Goal: Task Accomplishment & Management: Use online tool/utility

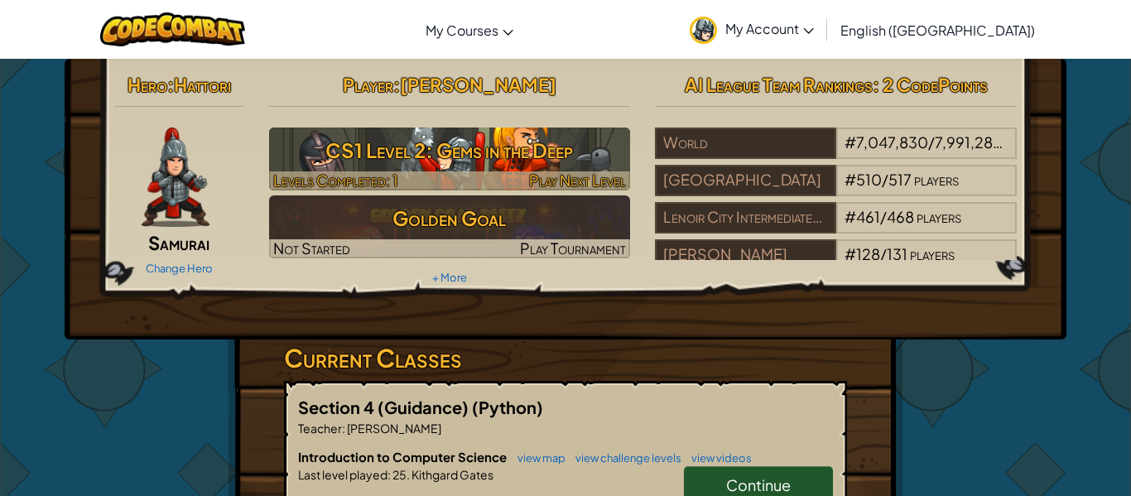
click at [546, 145] on h3 "CS1 Level 2: Gems in the Deep" at bounding box center [450, 150] width 362 height 37
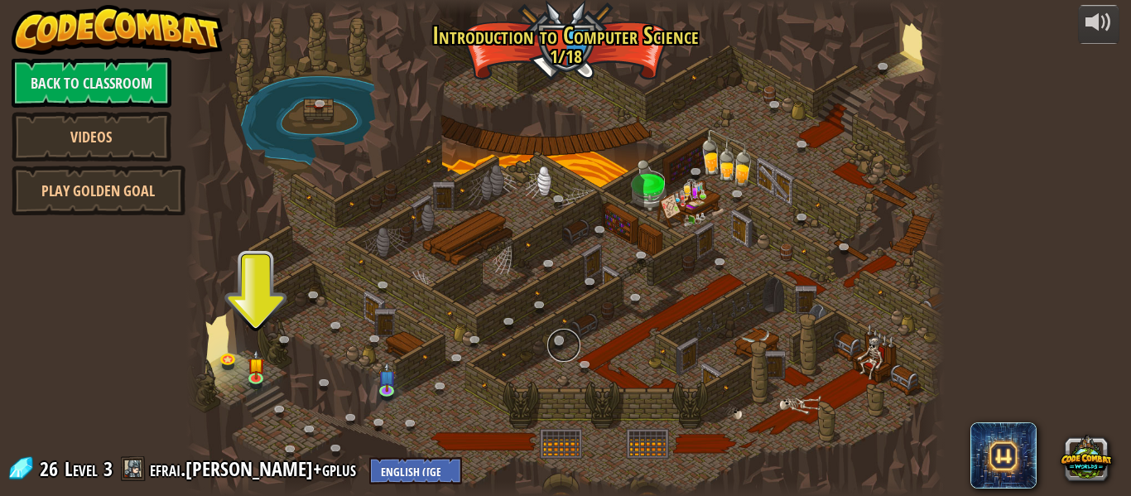
click at [568, 336] on link at bounding box center [563, 345] width 33 height 33
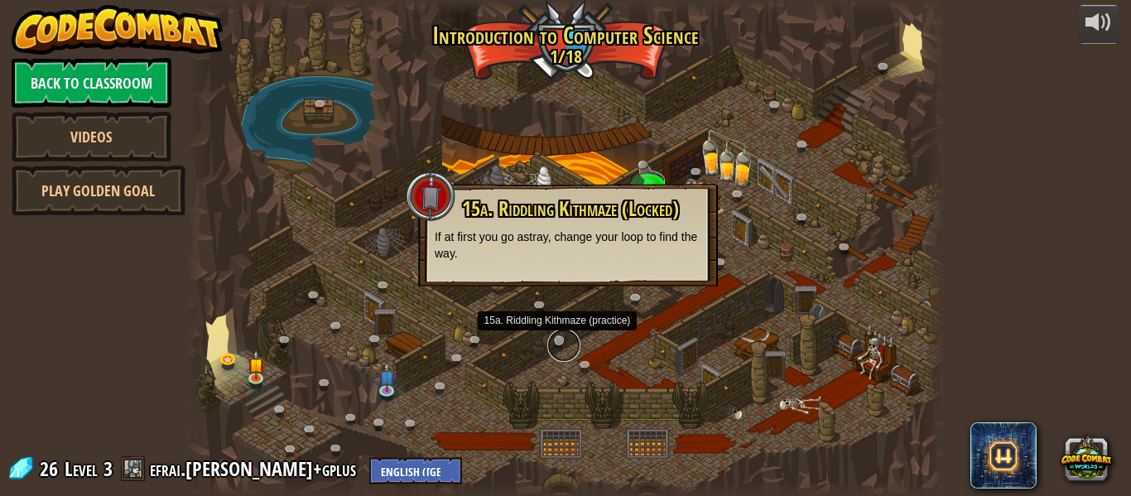
click at [565, 349] on link at bounding box center [563, 345] width 33 height 33
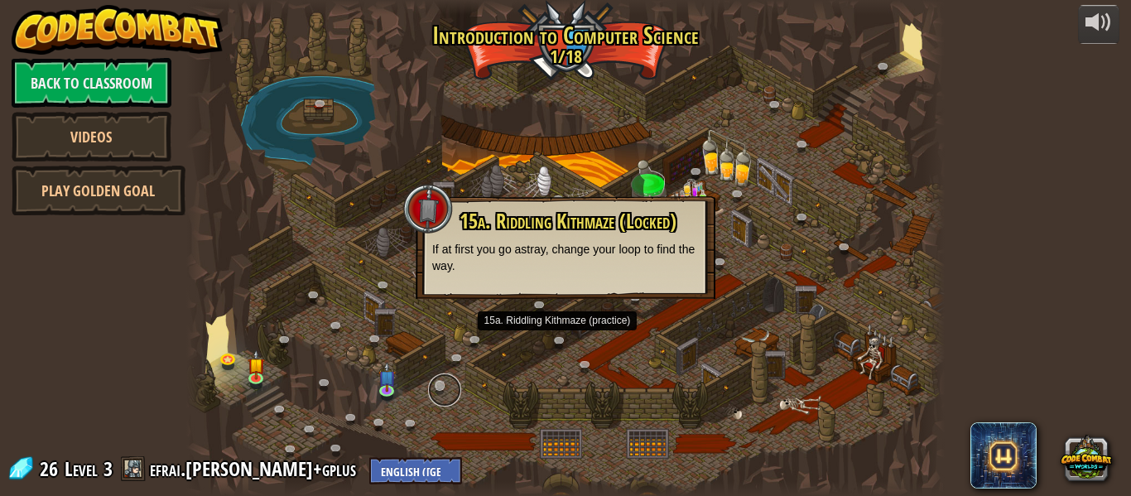
click at [439, 400] on link at bounding box center [444, 389] width 33 height 33
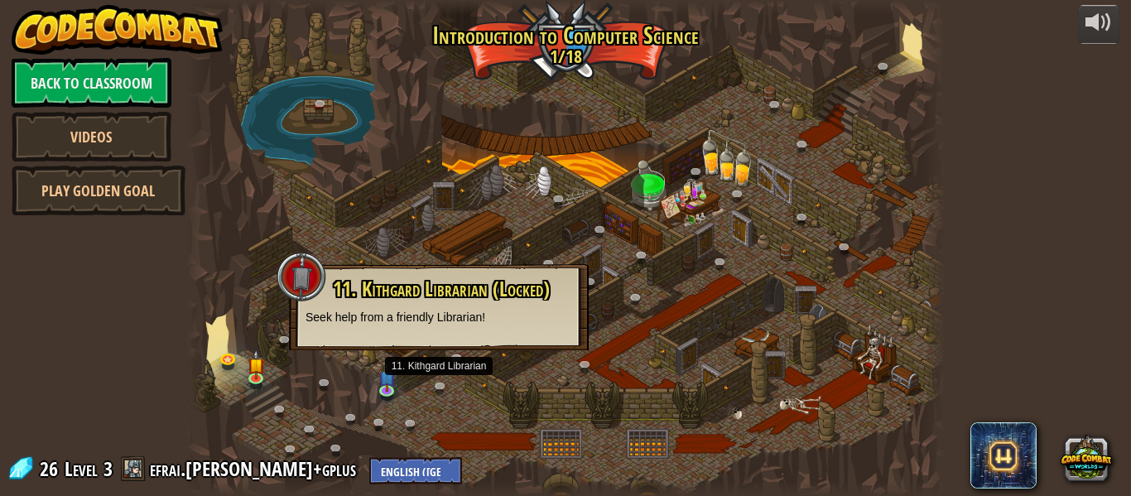
click at [436, 411] on div at bounding box center [565, 248] width 758 height 496
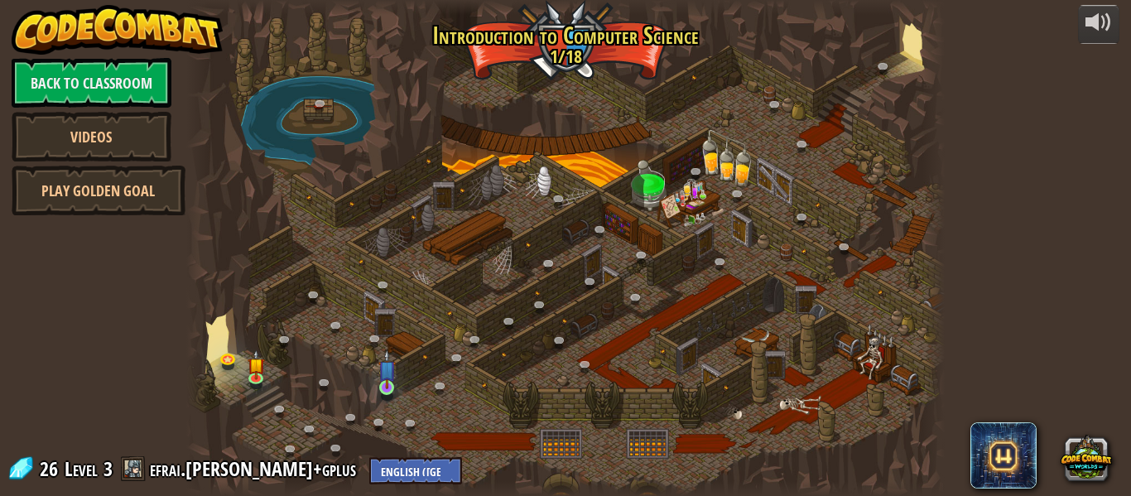
click at [379, 382] on img at bounding box center [386, 369] width 17 height 40
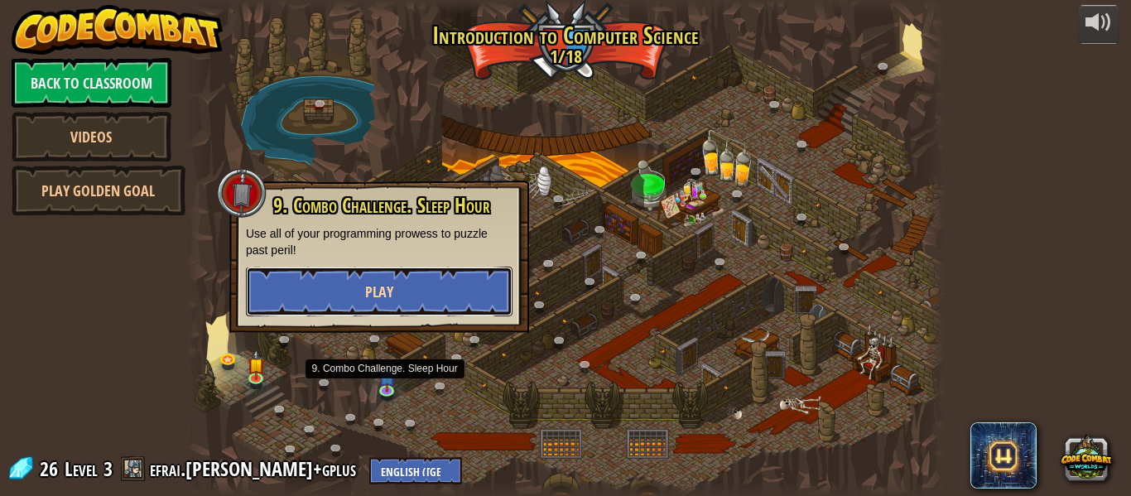
click at [423, 299] on button "Play" at bounding box center [379, 292] width 267 height 50
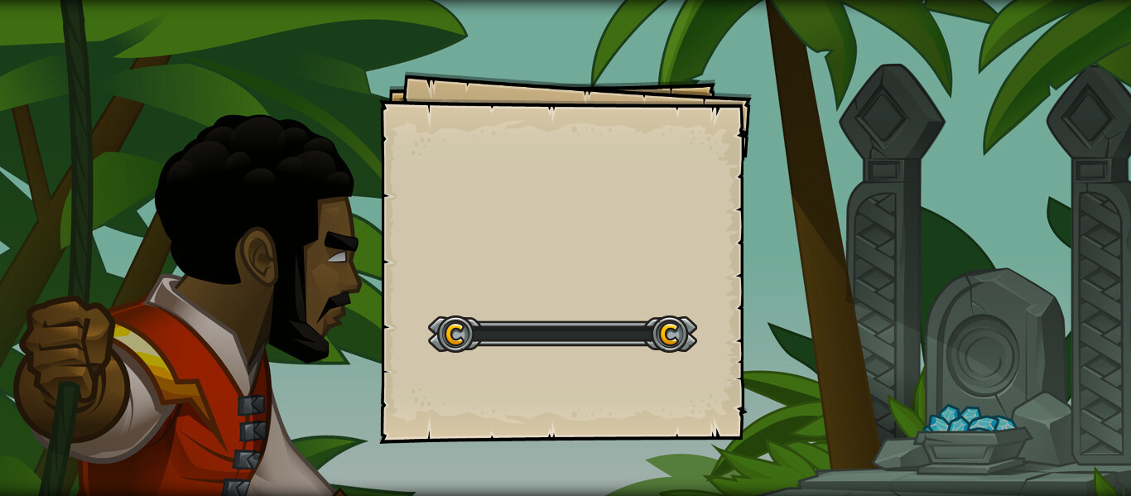
click at [454, 288] on div "Goals Start Level Error loading from server. Try refreshing the page. You'll ne…" at bounding box center [565, 257] width 373 height 373
click at [461, 264] on div "Goals Start Level Error loading from server. Try refreshing the page. You'll ne…" at bounding box center [565, 257] width 373 height 373
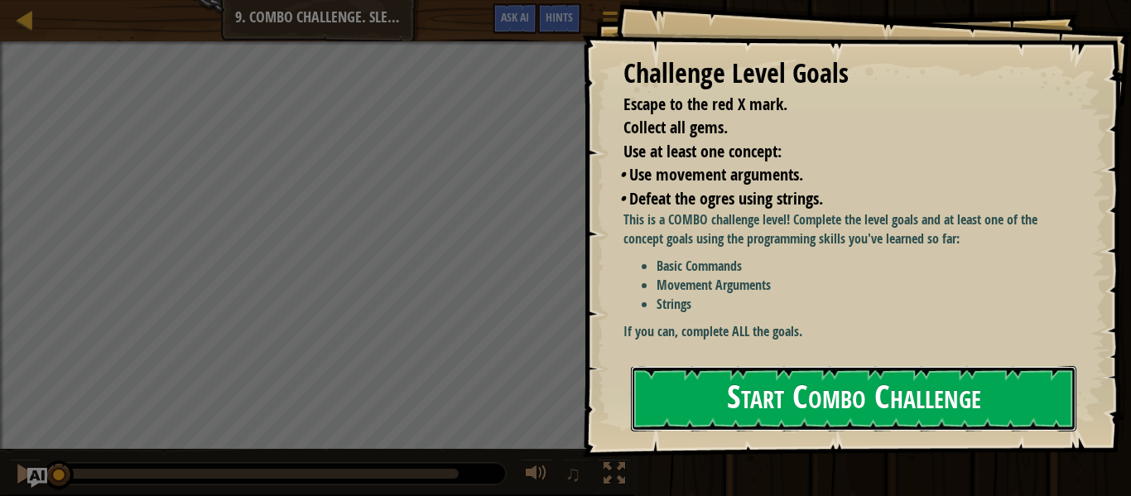
click at [1003, 366] on button "Start Combo Challenge" at bounding box center [853, 398] width 445 height 65
click at [979, 387] on button "Start Combo Challenge" at bounding box center [853, 398] width 445 height 65
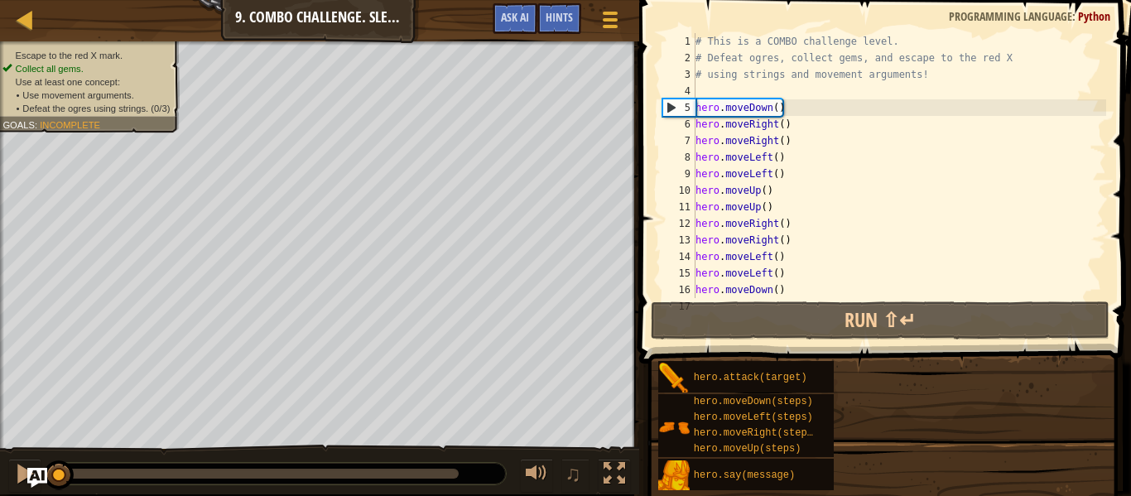
click at [985, 362] on div "hero.attack(target) hero.moveDown(steps) hero.moveLeft(steps) hero.moveRight(st…" at bounding box center [888, 425] width 462 height 131
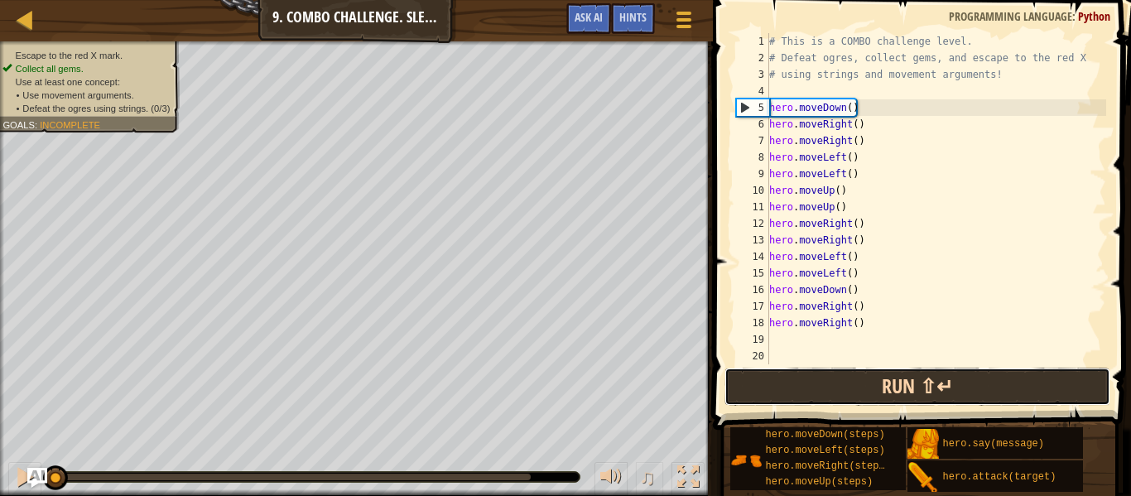
click at [1000, 376] on button "Run ⇧↵" at bounding box center [917, 387] width 386 height 38
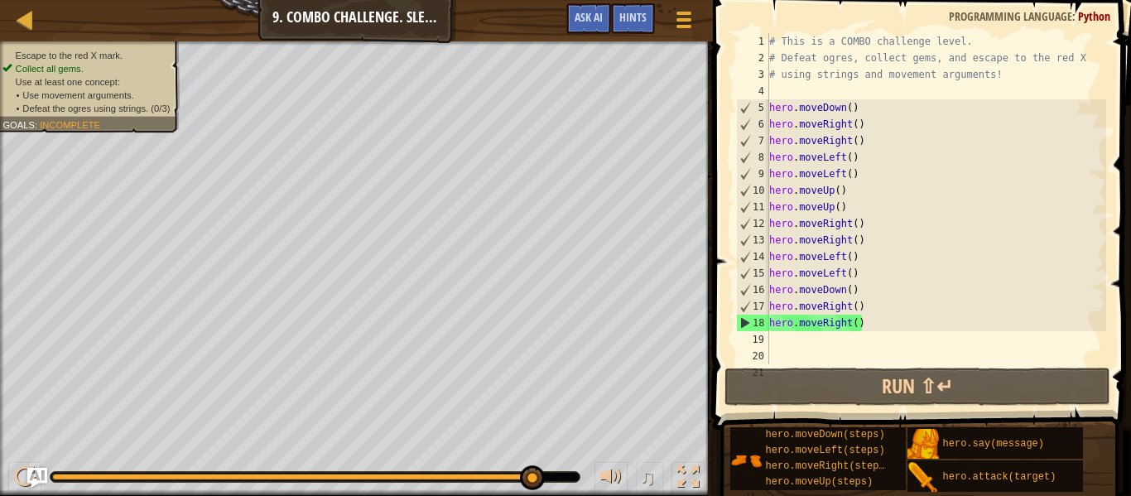
click at [885, 356] on div "# This is a COMBO challenge level. # Defeat [PERSON_NAME], collect gems, and es…" at bounding box center [936, 215] width 340 height 364
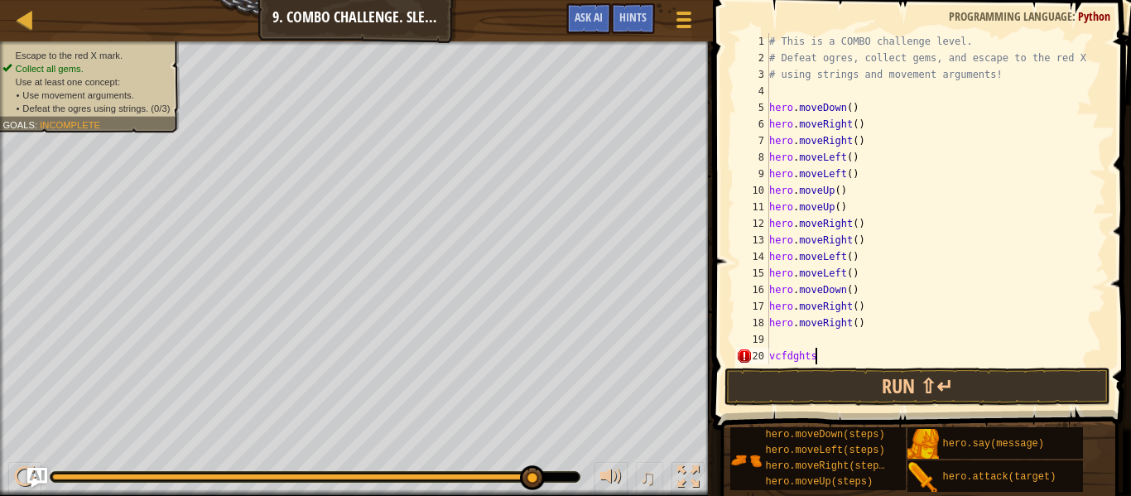
scroll to position [7, 2]
type textarea "v"
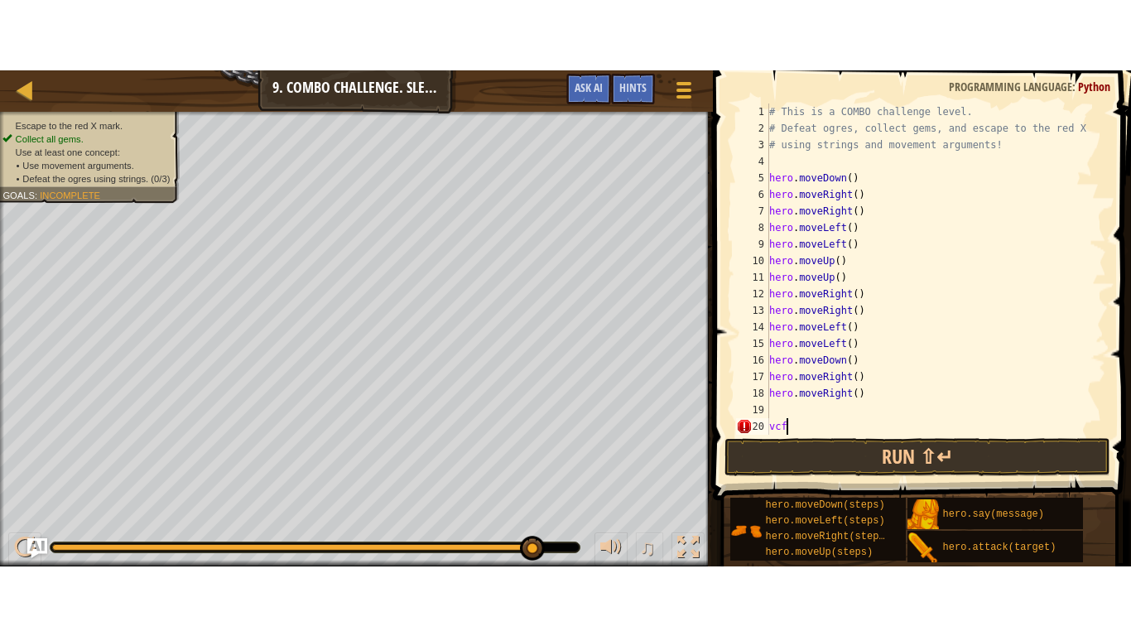
scroll to position [7, 0]
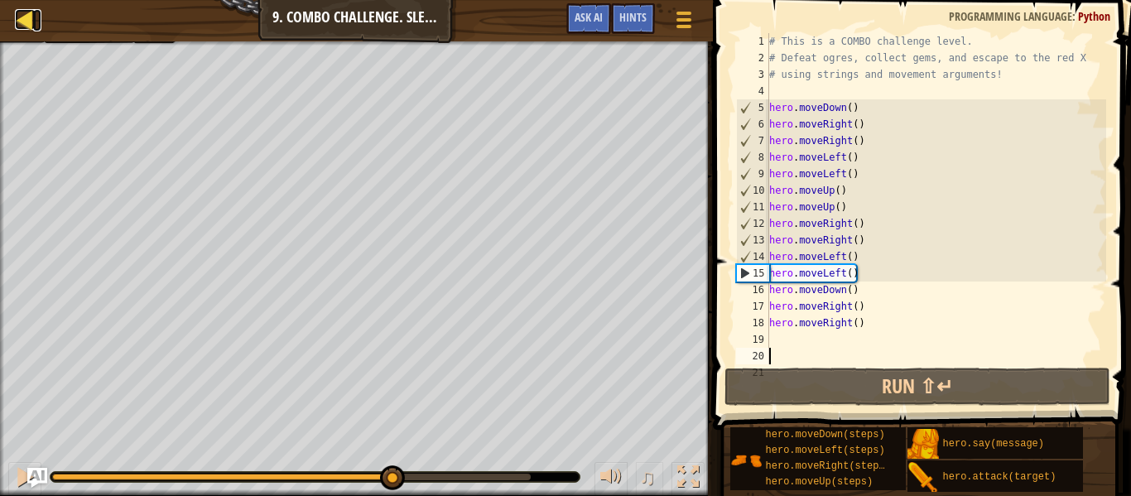
click at [16, 24] on div at bounding box center [25, 19] width 21 height 21
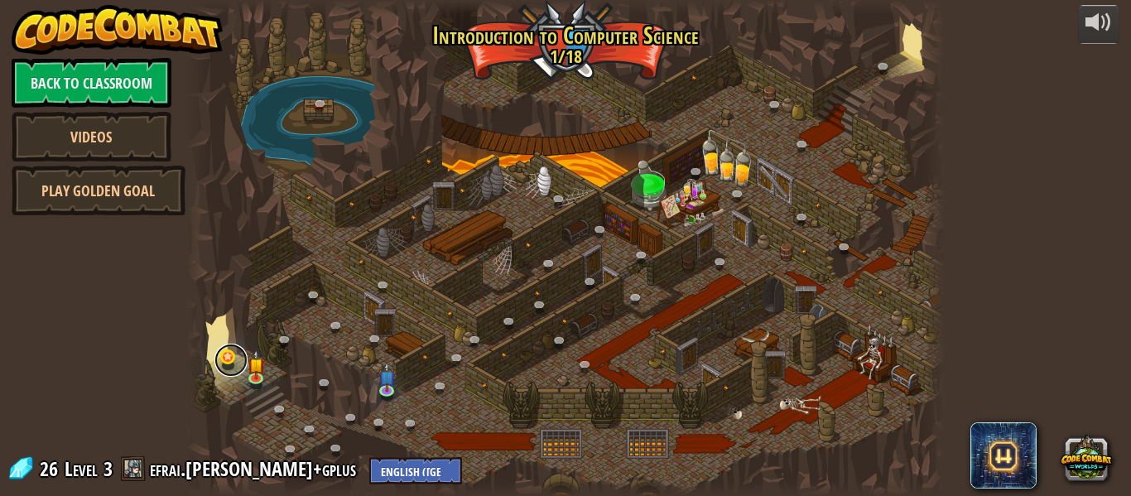
click at [241, 353] on link at bounding box center [230, 360] width 33 height 33
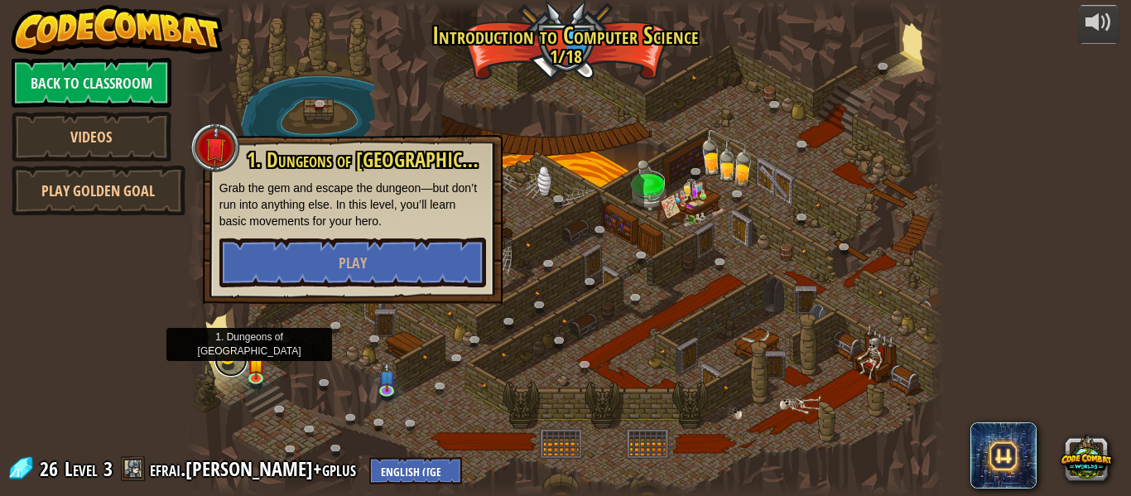
click at [241, 361] on link at bounding box center [230, 360] width 33 height 33
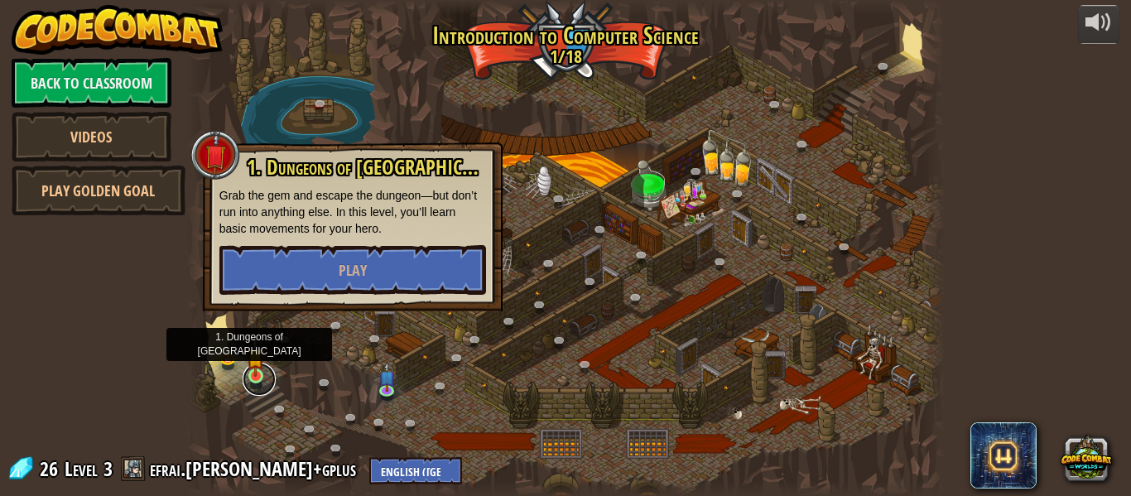
click at [244, 374] on link at bounding box center [259, 379] width 33 height 33
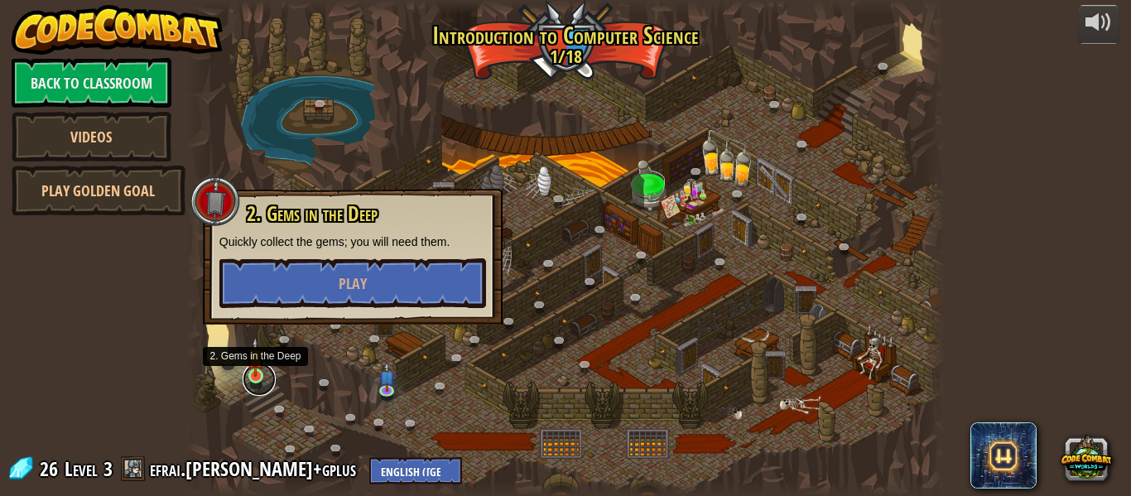
click at [257, 378] on link at bounding box center [259, 379] width 33 height 33
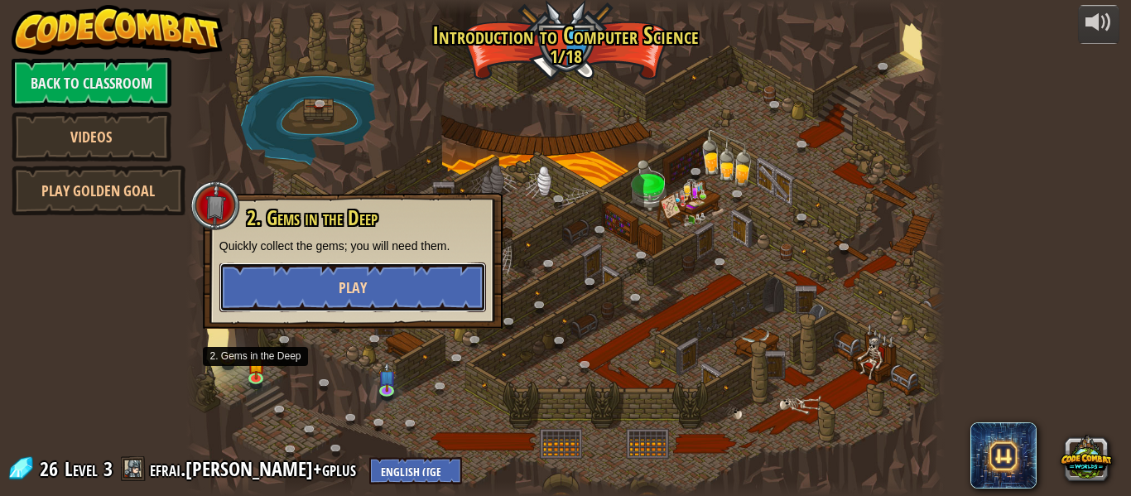
click at [275, 286] on button "Play" at bounding box center [352, 287] width 267 height 50
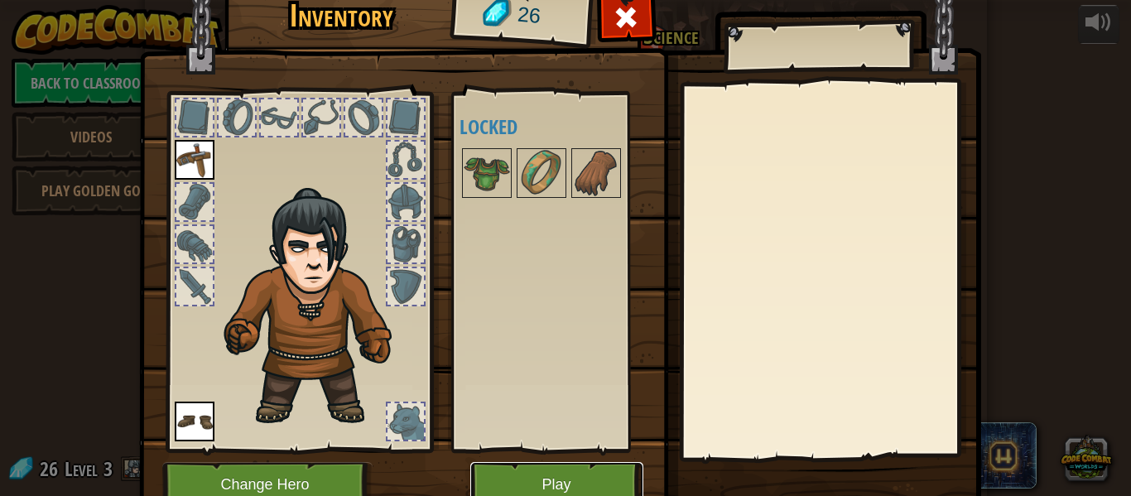
click at [508, 478] on button "Play" at bounding box center [556, 485] width 173 height 46
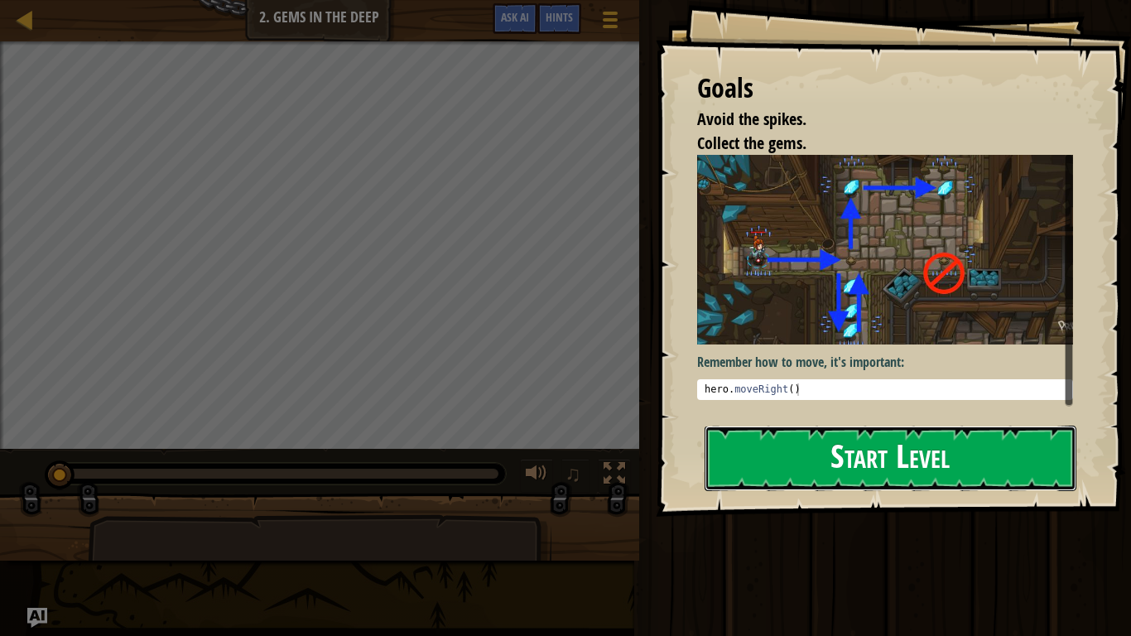
click at [1034, 476] on button "Start Level" at bounding box center [890, 458] width 372 height 65
click at [1019, 473] on button "Start Level" at bounding box center [890, 458] width 372 height 65
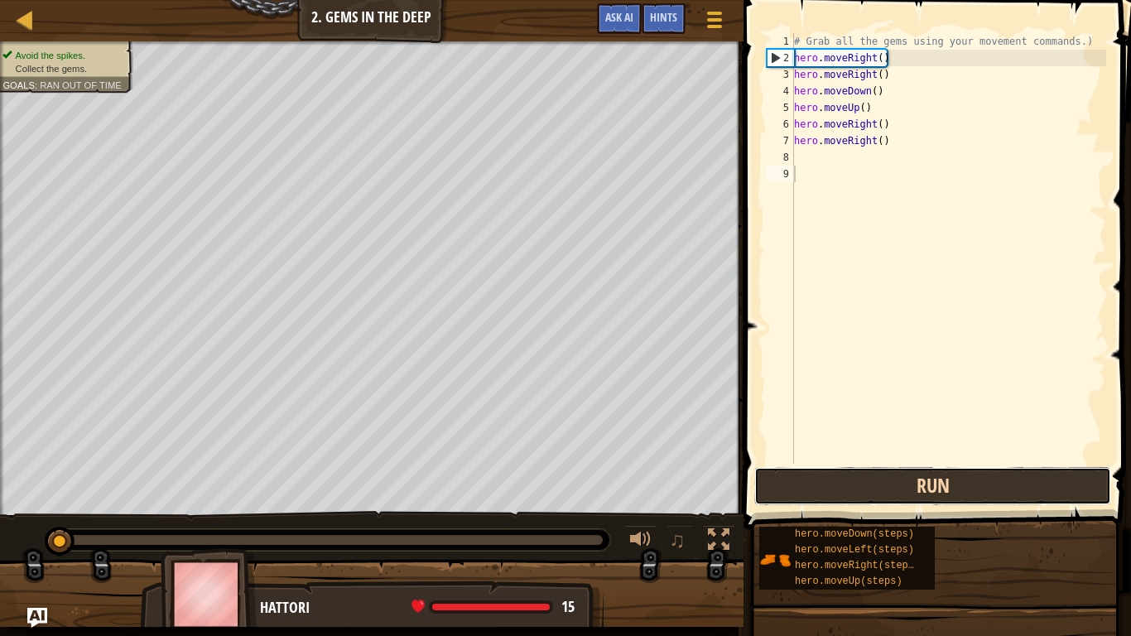
click at [1029, 480] on button "Run" at bounding box center [932, 486] width 357 height 38
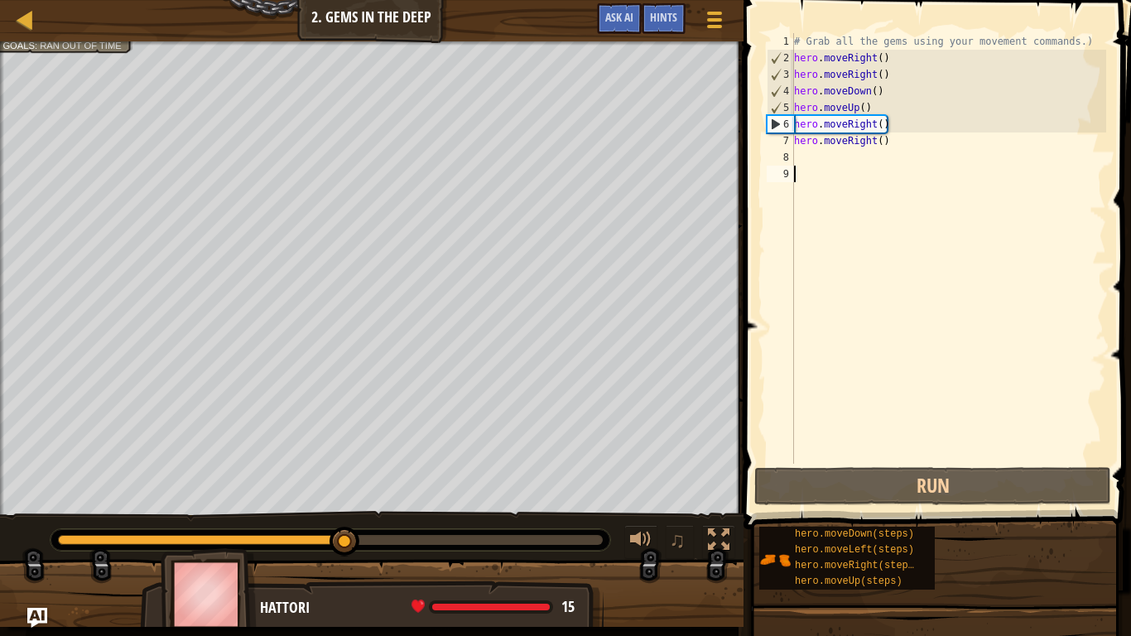
click at [838, 142] on div "# Grab all the gems using your movement commands.) hero . moveRight ( ) hero . …" at bounding box center [948, 265] width 315 height 464
type textarea "hero.moveRight()"
click at [810, 147] on div "# Grab all the gems using your movement commands.) hero . moveRight ( ) hero . …" at bounding box center [948, 265] width 315 height 464
click at [809, 163] on div "# Grab all the gems using your movement commands.) hero . moveRight ( ) hero . …" at bounding box center [948, 265] width 315 height 464
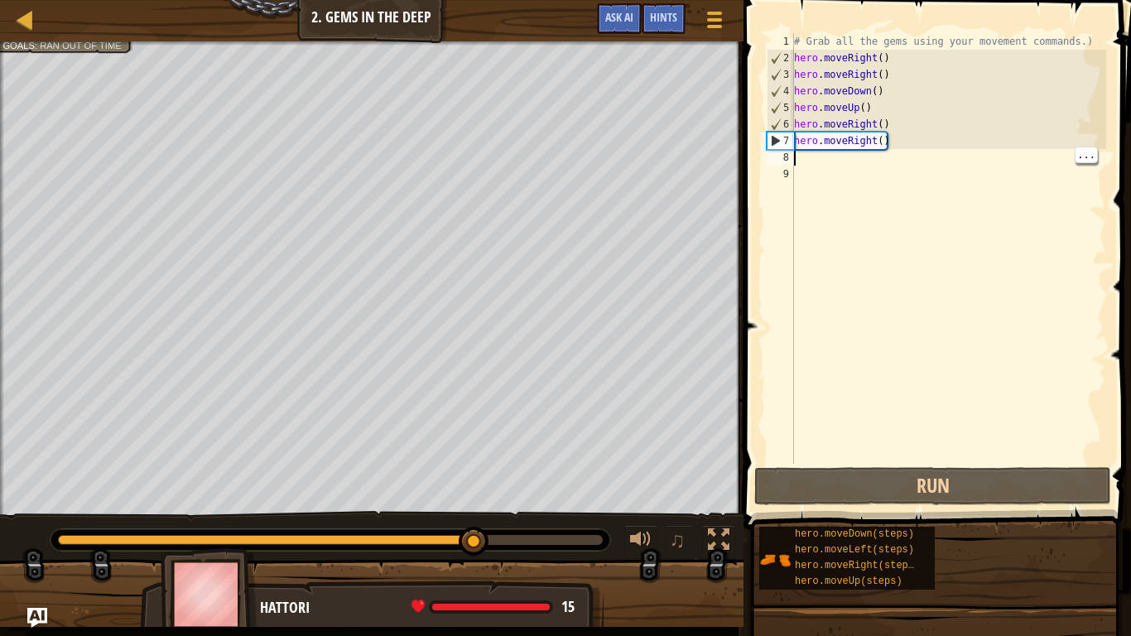
type textarea "m"
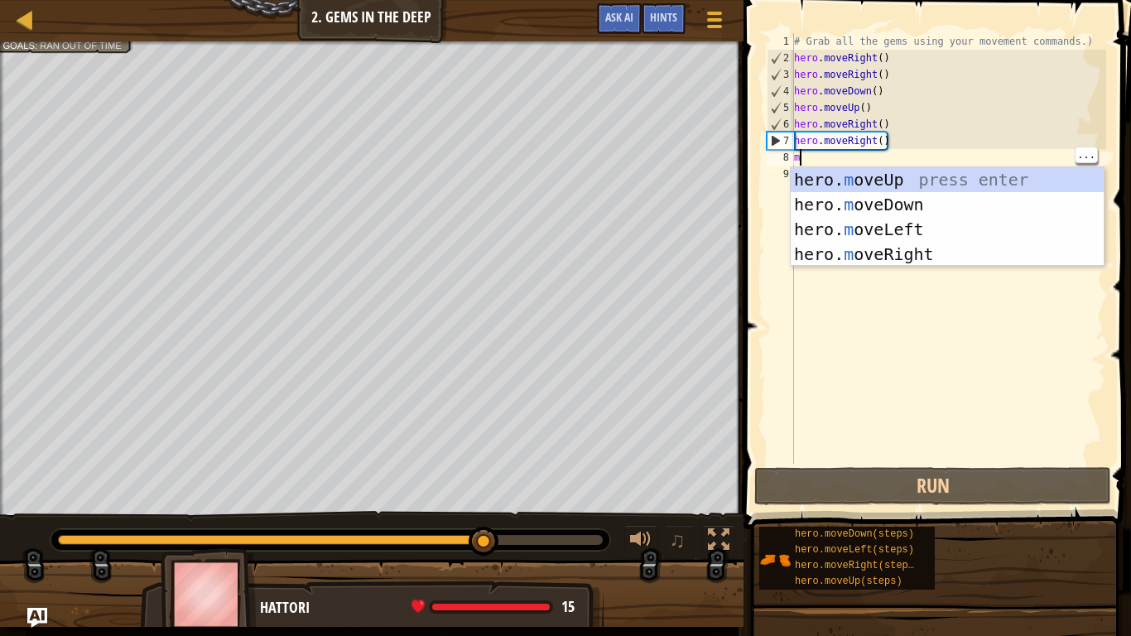
scroll to position [7, 0]
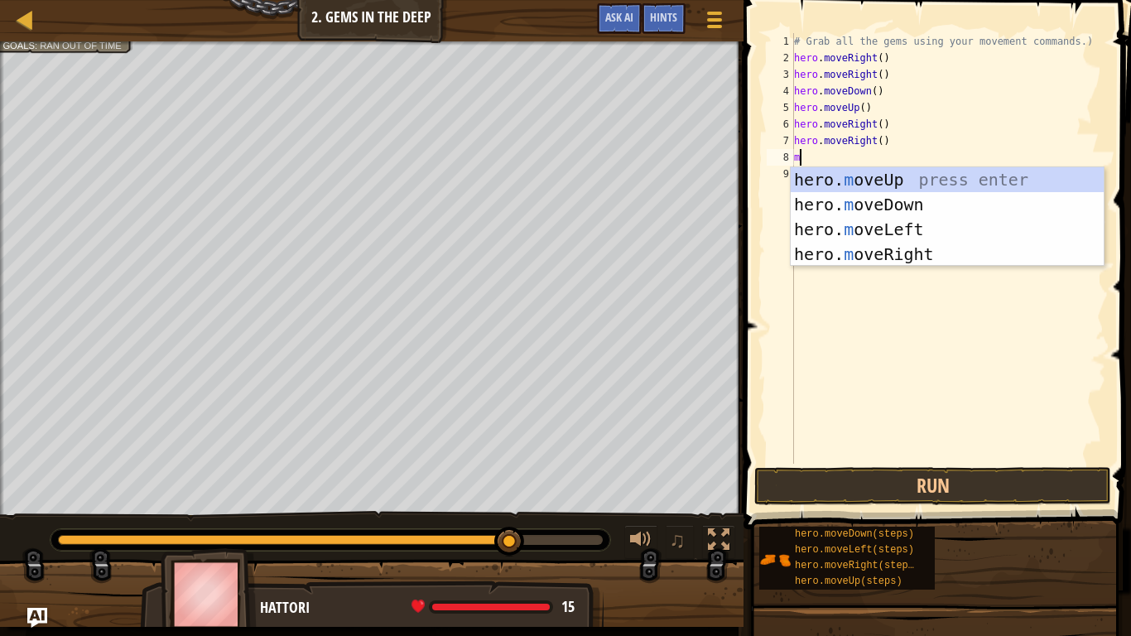
click at [910, 219] on div "hero. m oveUp press enter hero. m oveDown press enter hero. m oveLeft press ent…" at bounding box center [947, 241] width 313 height 149
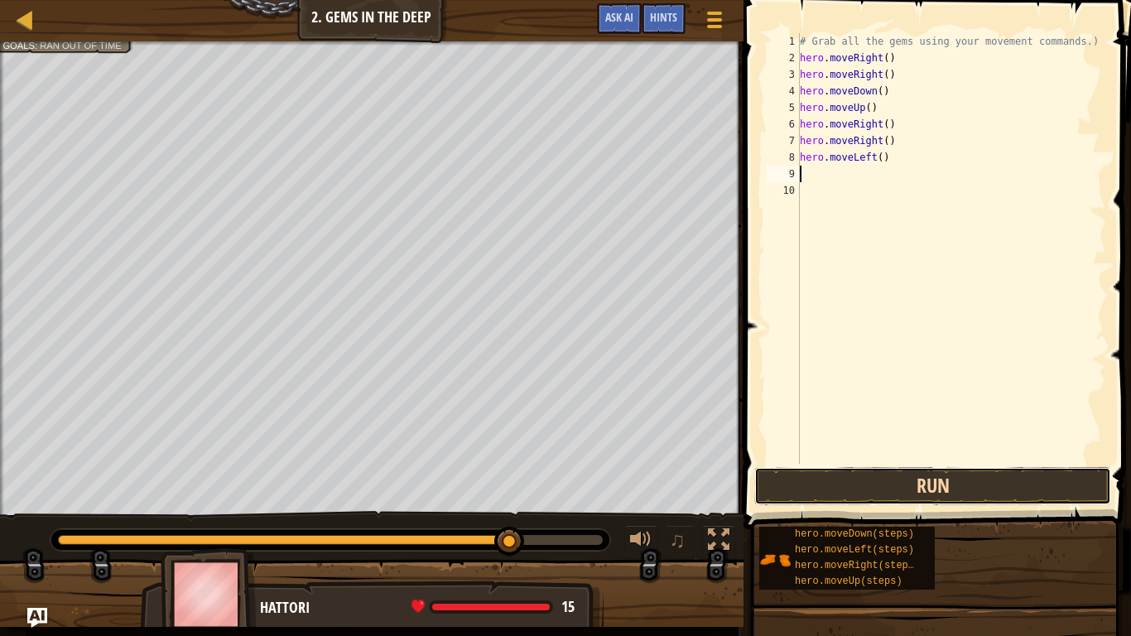
click at [995, 483] on button "Run" at bounding box center [932, 486] width 357 height 38
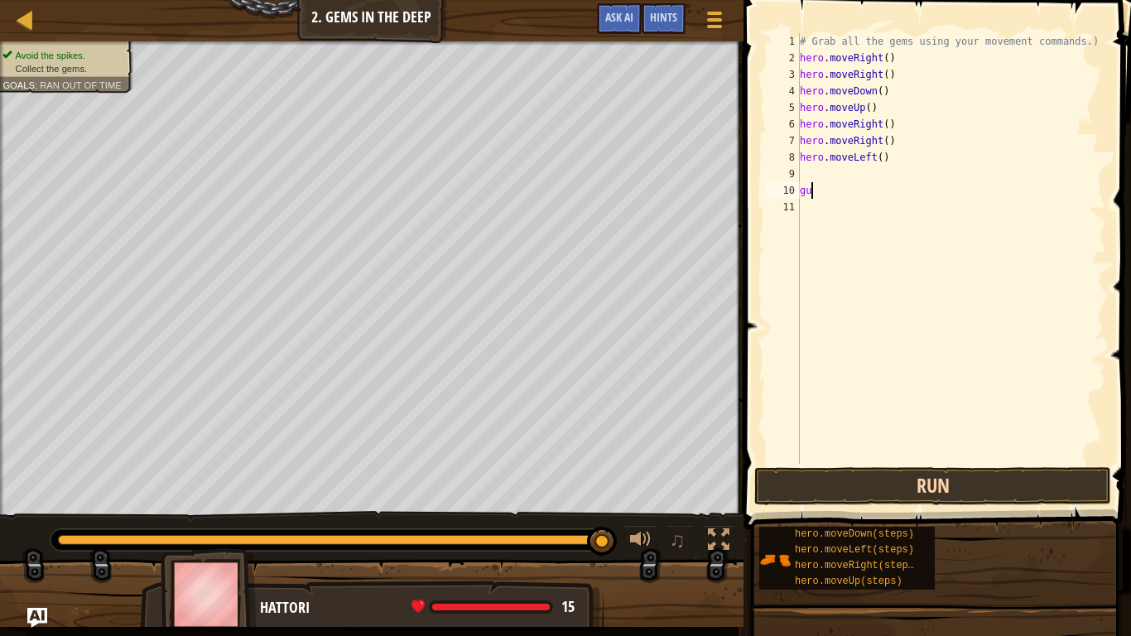
scroll to position [7, 1]
type textarea "g"
type textarea "h"
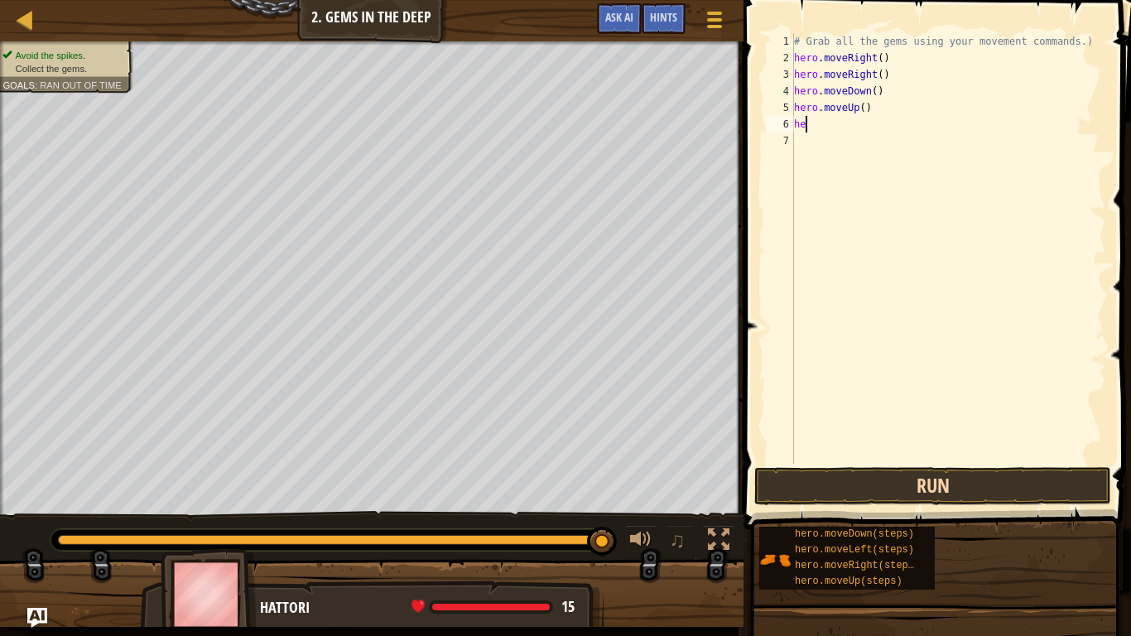
type textarea "h"
click at [1080, 480] on button "Run" at bounding box center [932, 486] width 357 height 38
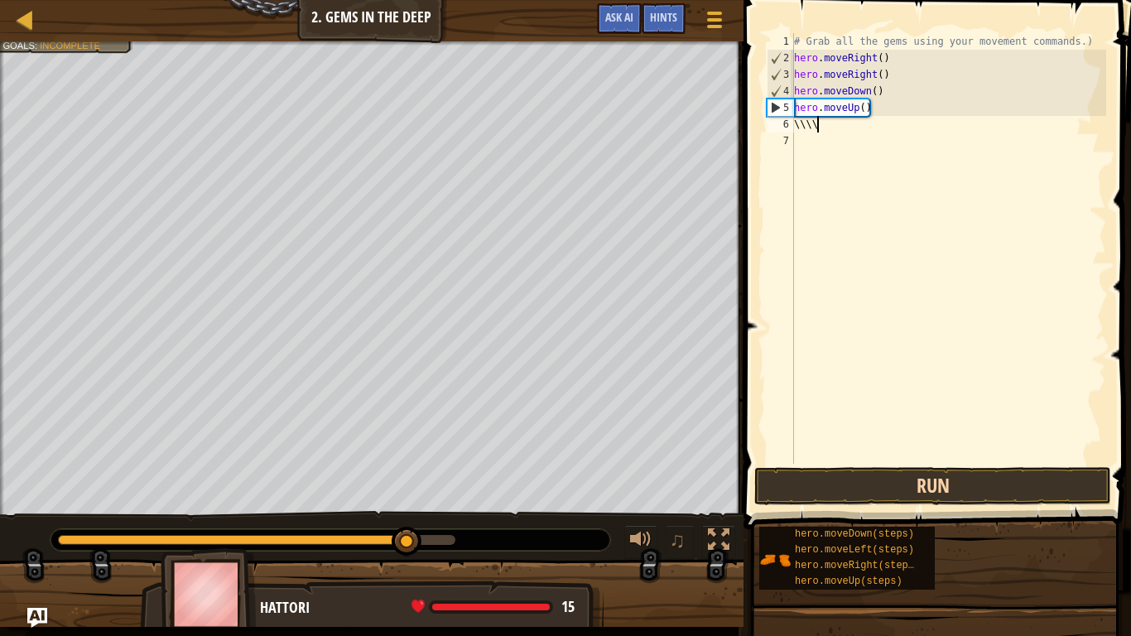
scroll to position [7, 1]
type textarea "\"
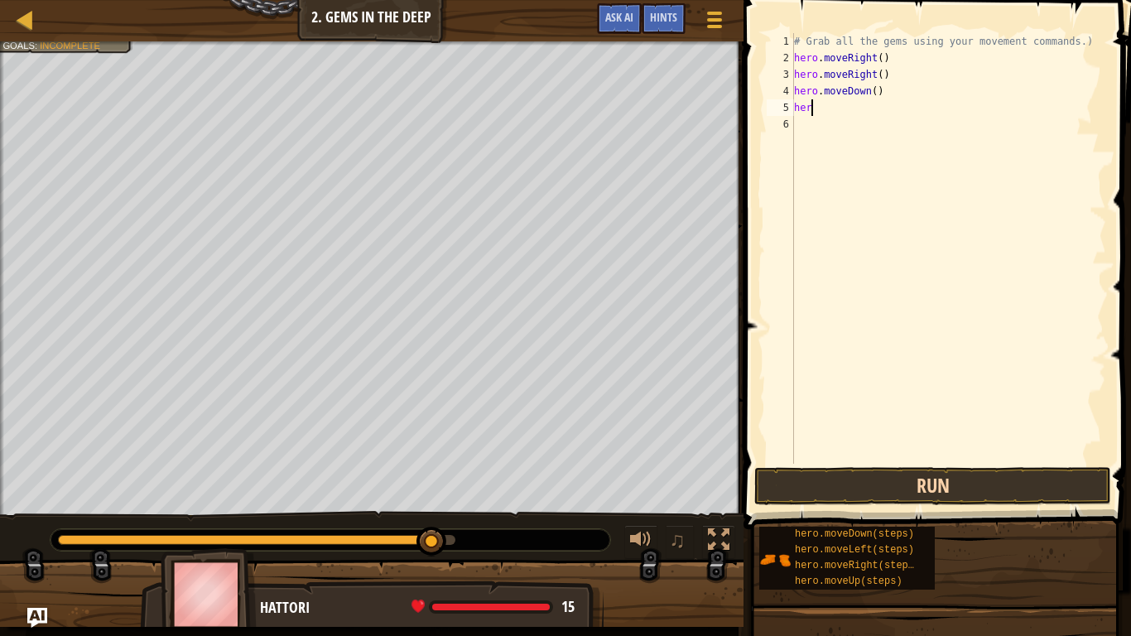
type textarea "h"
click at [1074, 480] on button "Run" at bounding box center [932, 486] width 357 height 38
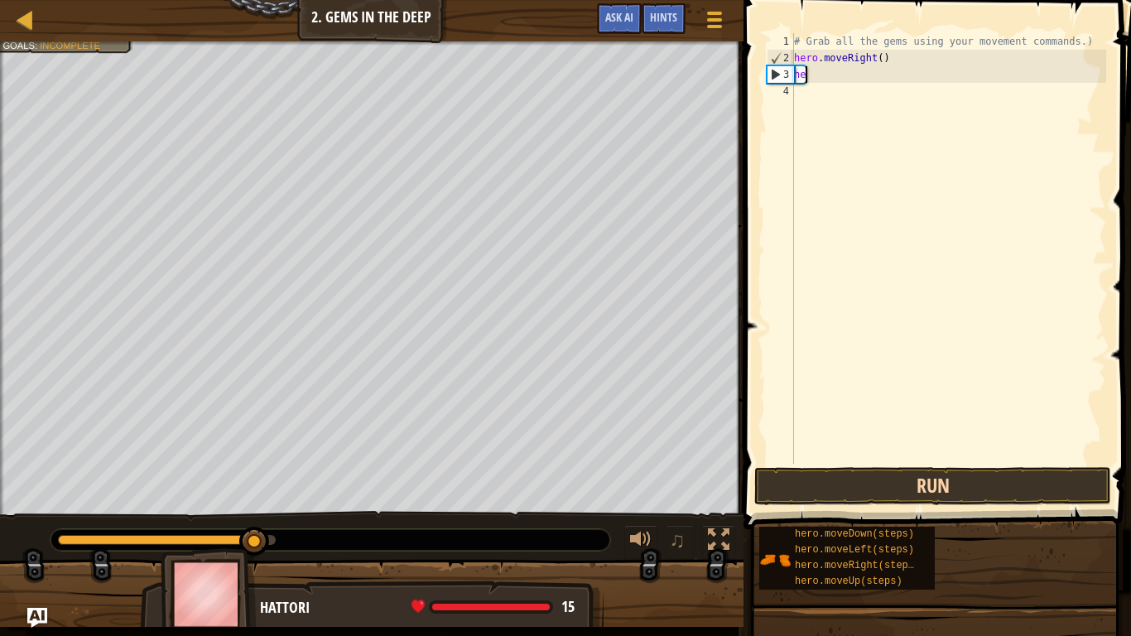
type textarea "h"
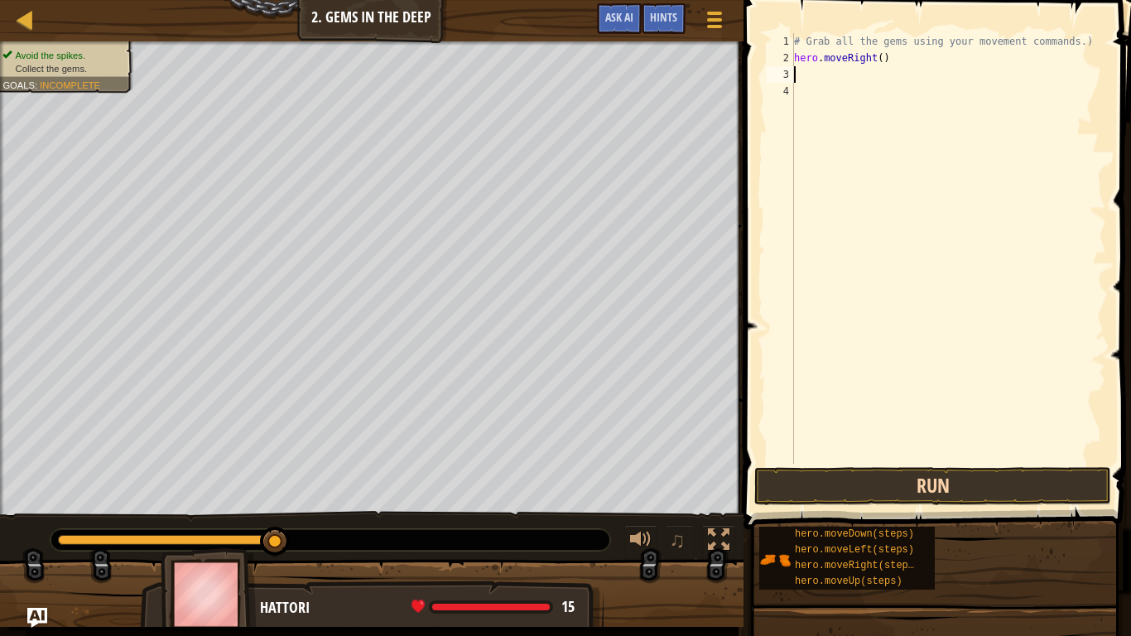
type textarea "D"
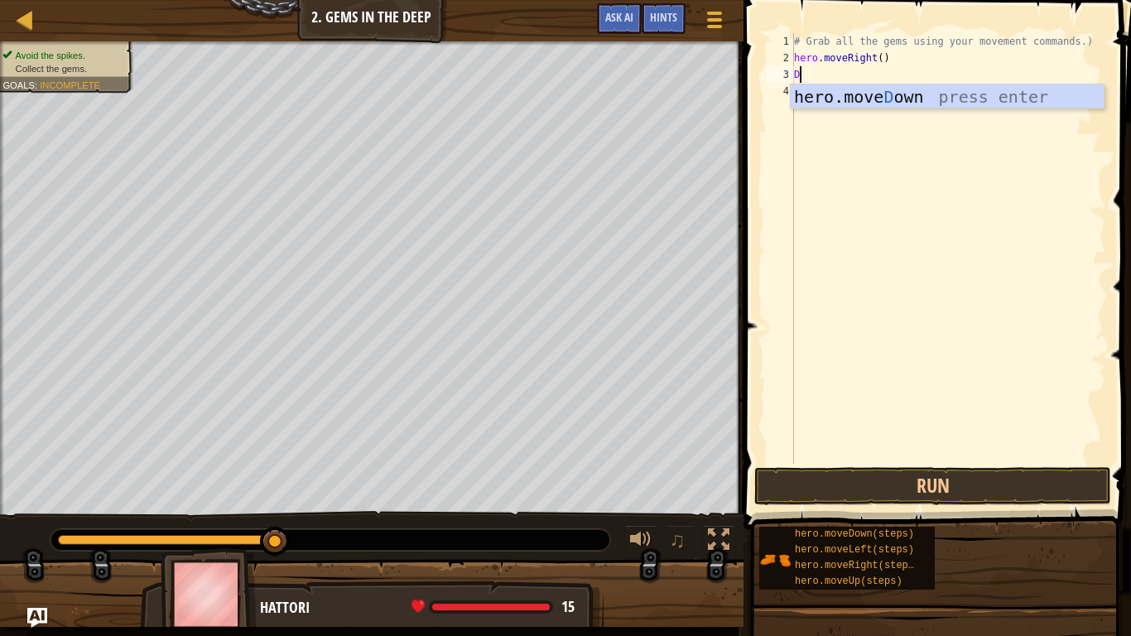
click at [892, 96] on div "hero.[PERSON_NAME] own press enter" at bounding box center [947, 121] width 313 height 75
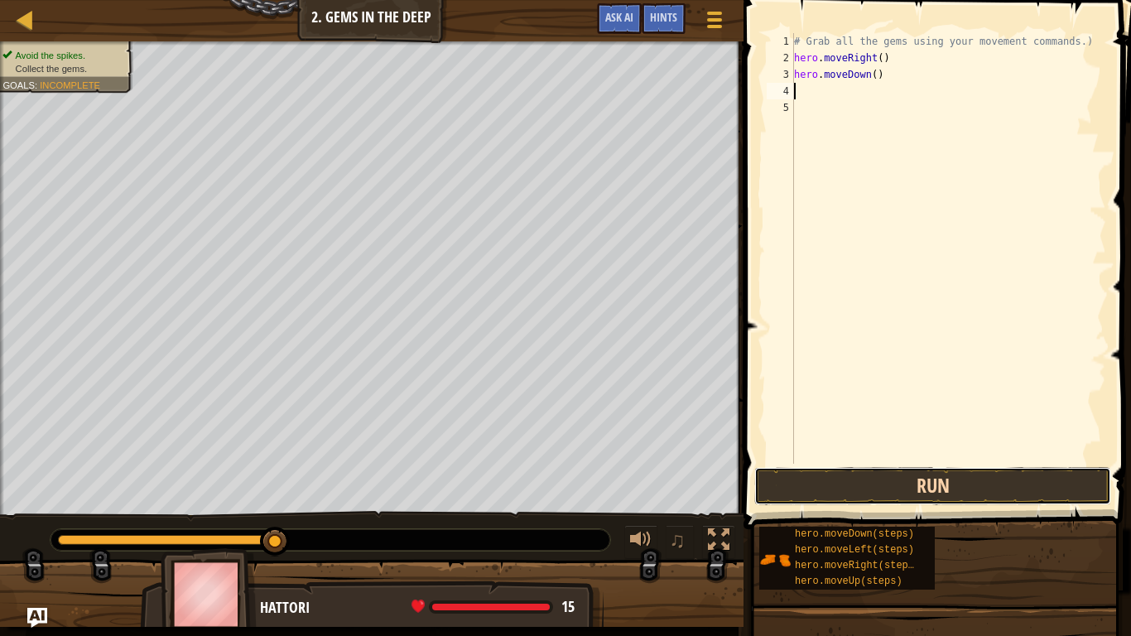
click at [1012, 477] on button "Run" at bounding box center [932, 486] width 357 height 38
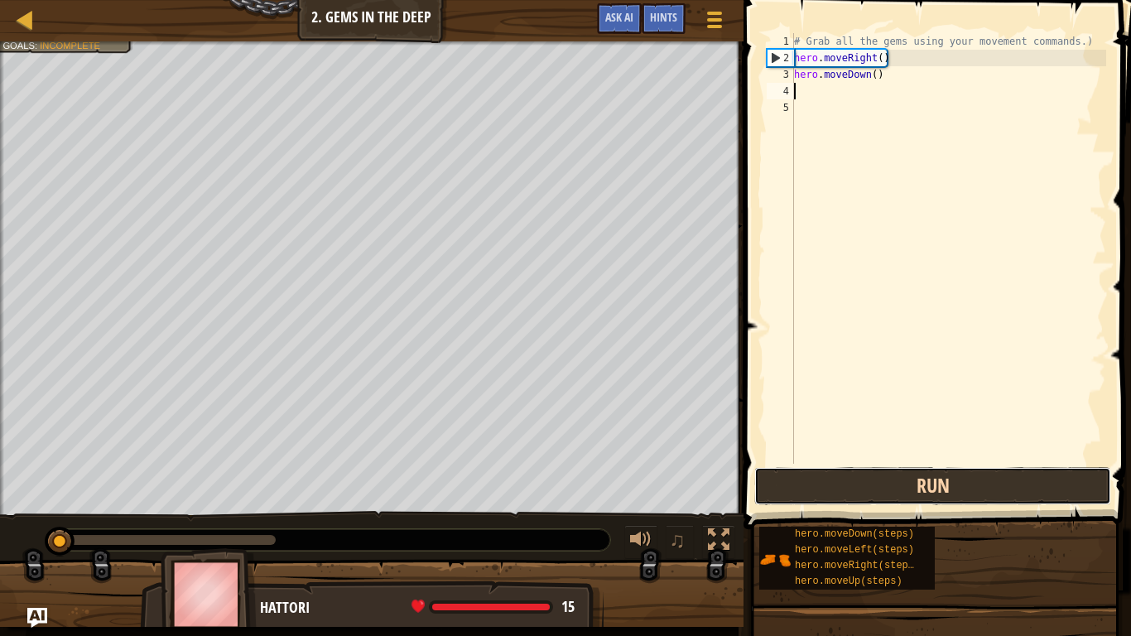
click at [1034, 478] on button "Run" at bounding box center [932, 486] width 357 height 38
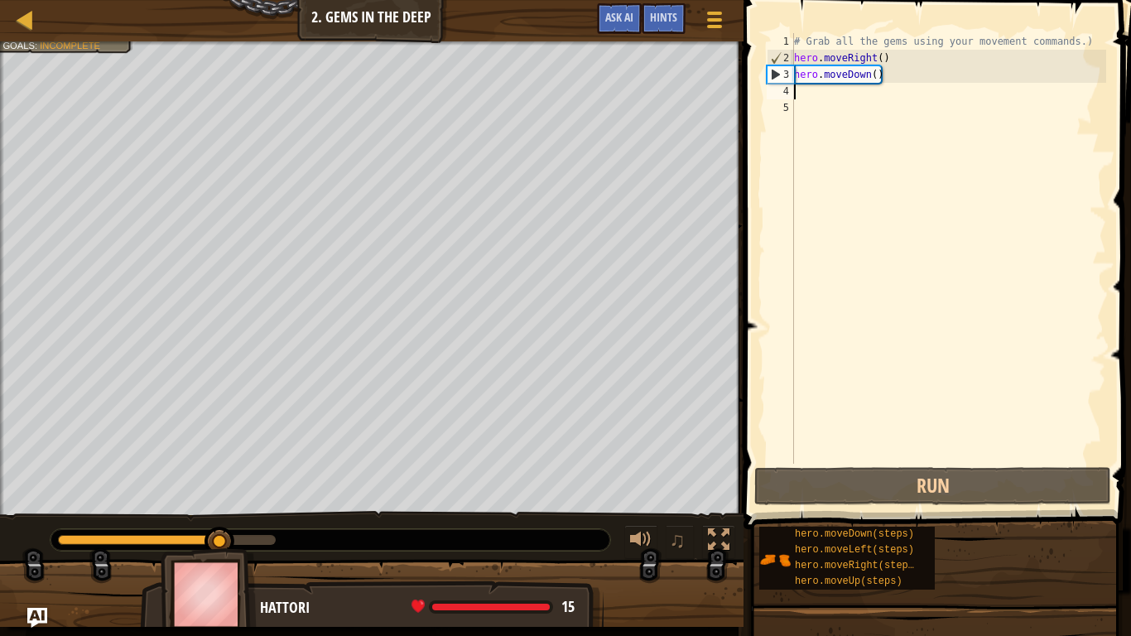
click at [829, 94] on div "# Grab all the gems using your movement commands.) hero . moveRight ( ) hero . …" at bounding box center [948, 265] width 315 height 464
type textarea "a"
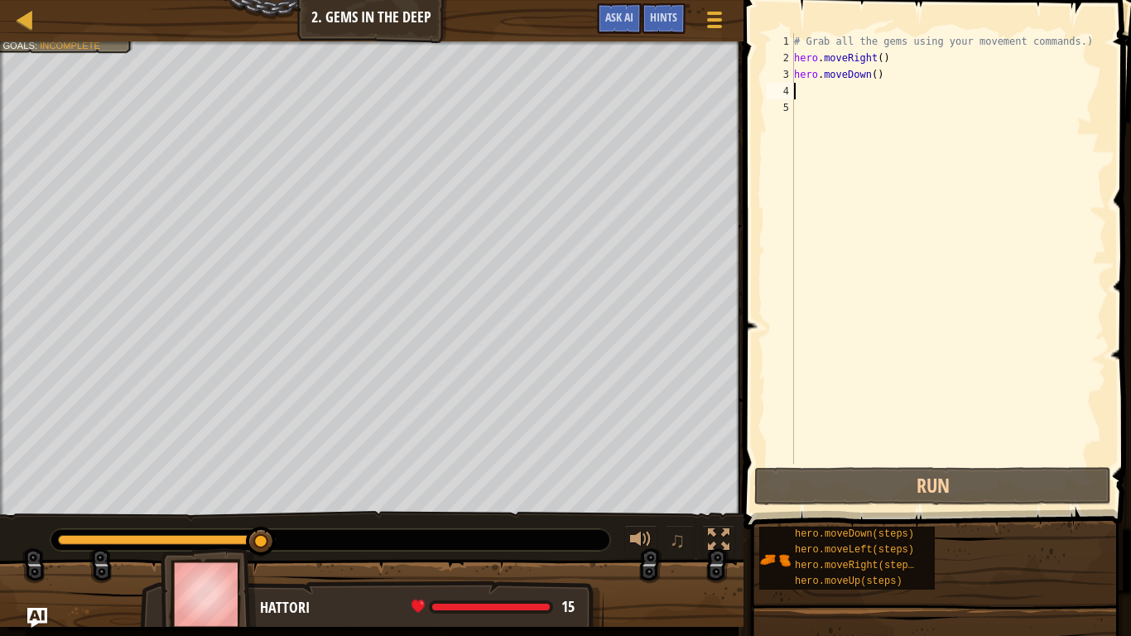
type textarea "a"
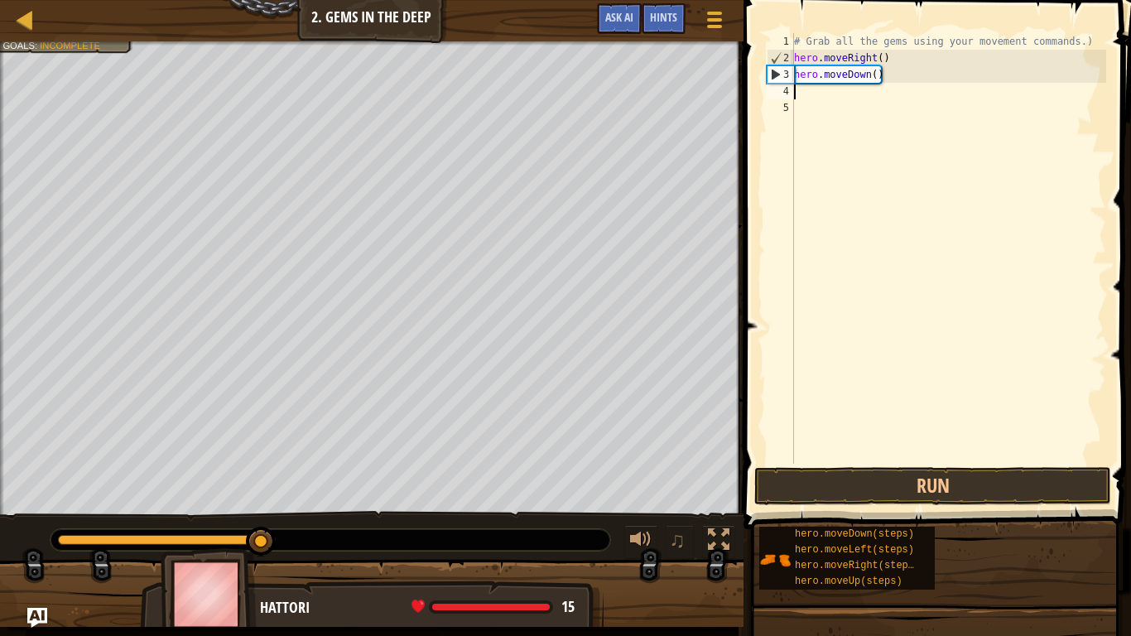
type textarea "a"
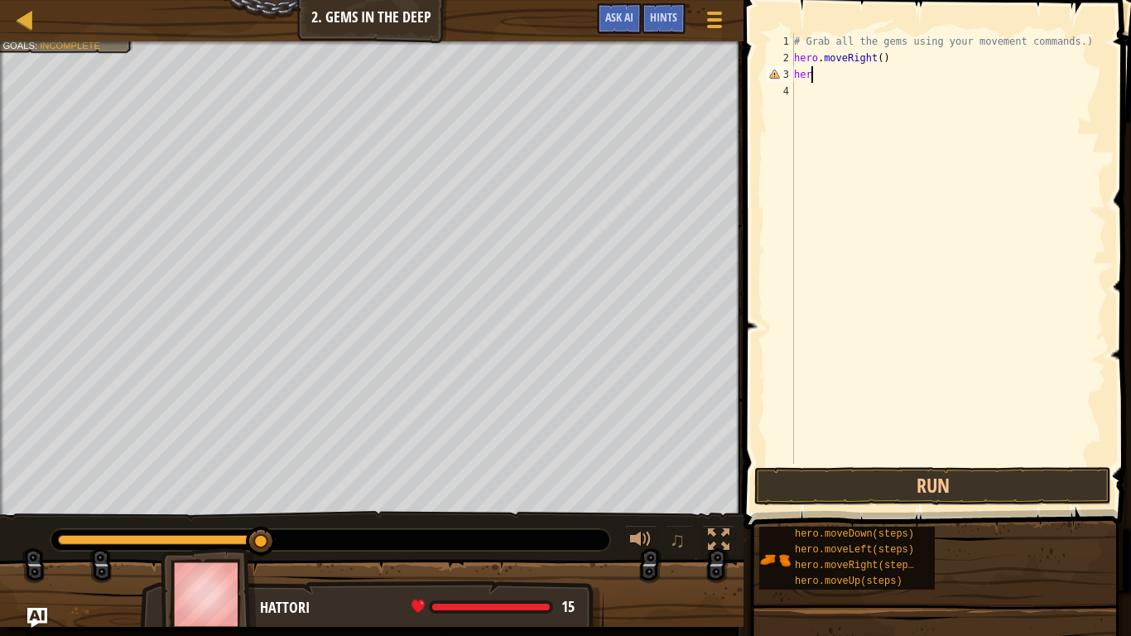
scroll to position [7, 1]
type textarea "h"
type textarea "D"
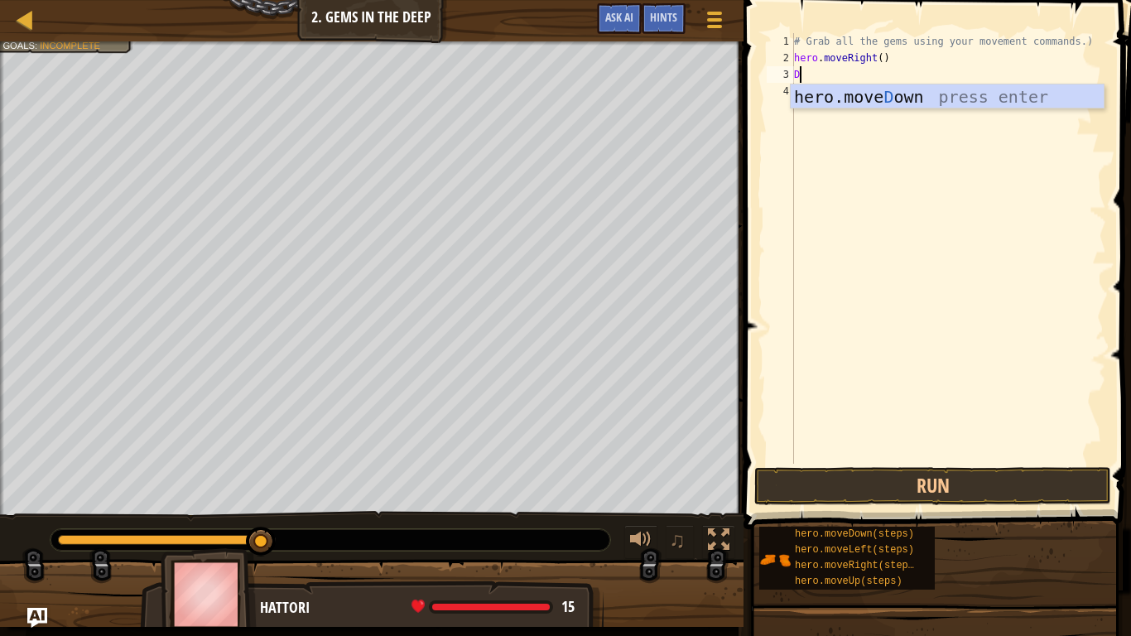
click at [882, 112] on div "# Grab all the gems using your movement commands.) hero . moveRight ( ) D" at bounding box center [948, 265] width 315 height 464
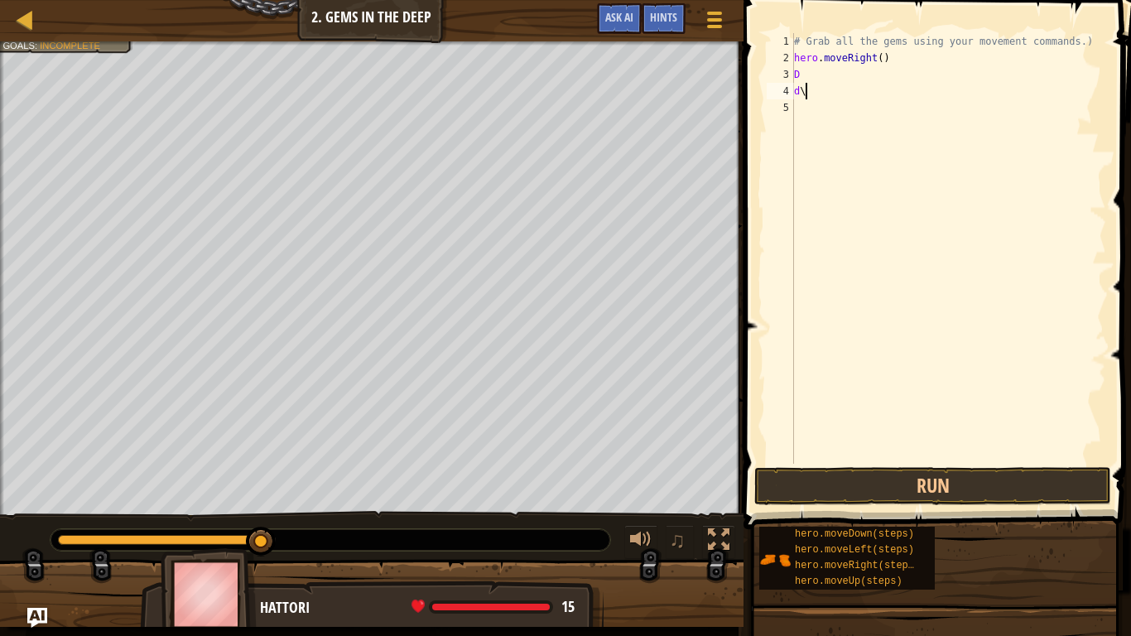
scroll to position [7, 1]
type textarea "d"
type textarea "D"
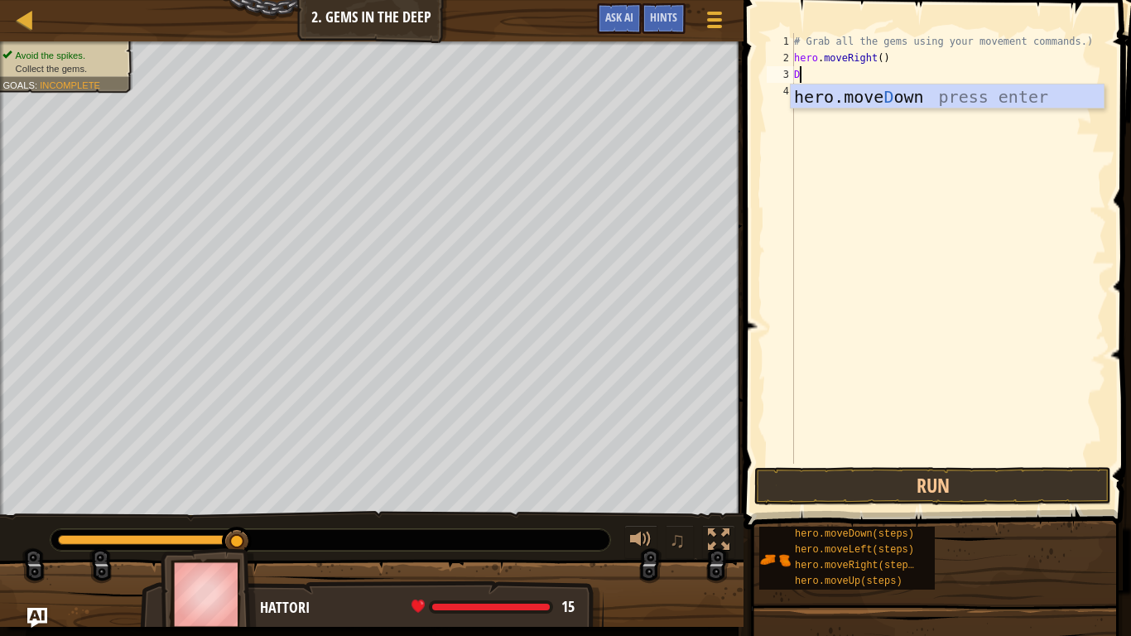
click at [877, 96] on div "hero.[PERSON_NAME] own press enter" at bounding box center [947, 121] width 313 height 75
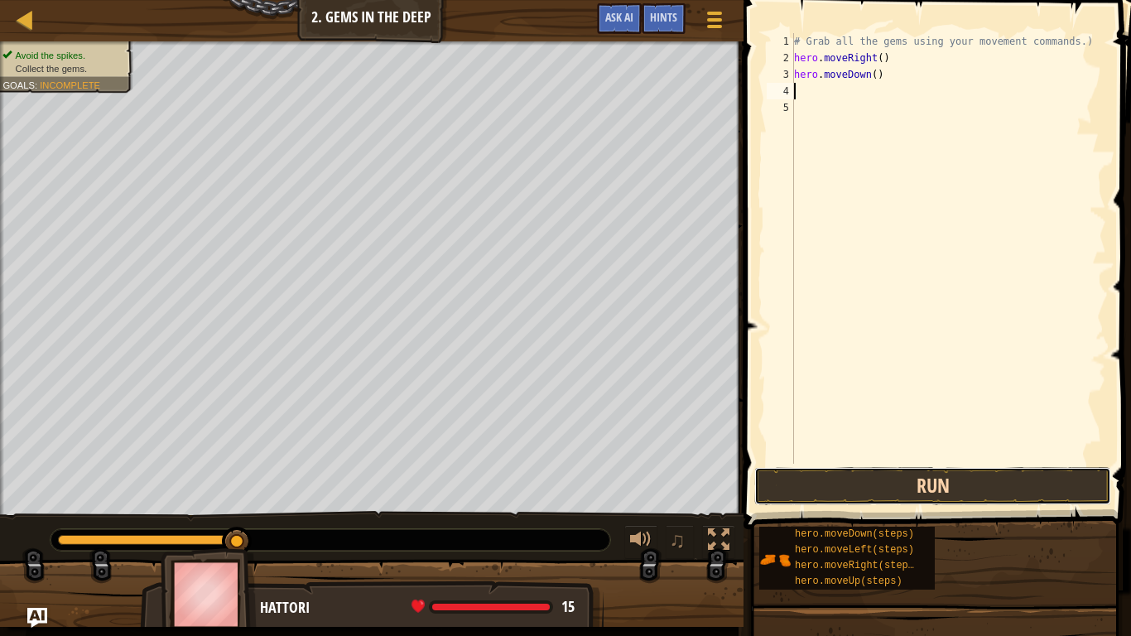
click at [1055, 487] on button "Run" at bounding box center [932, 486] width 357 height 38
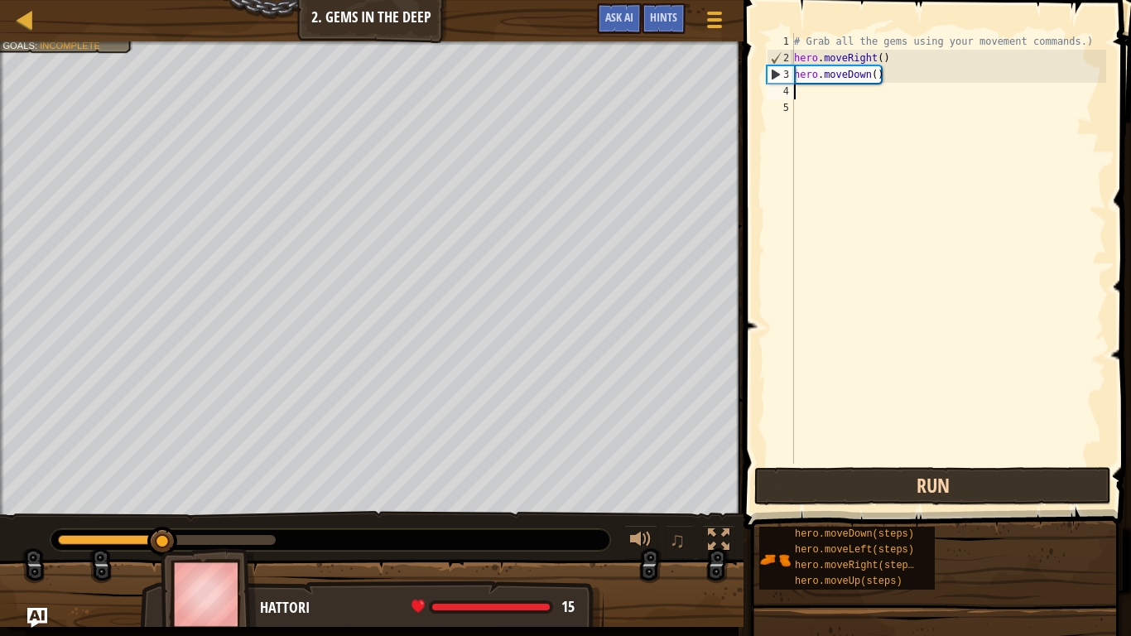
type textarea "R"
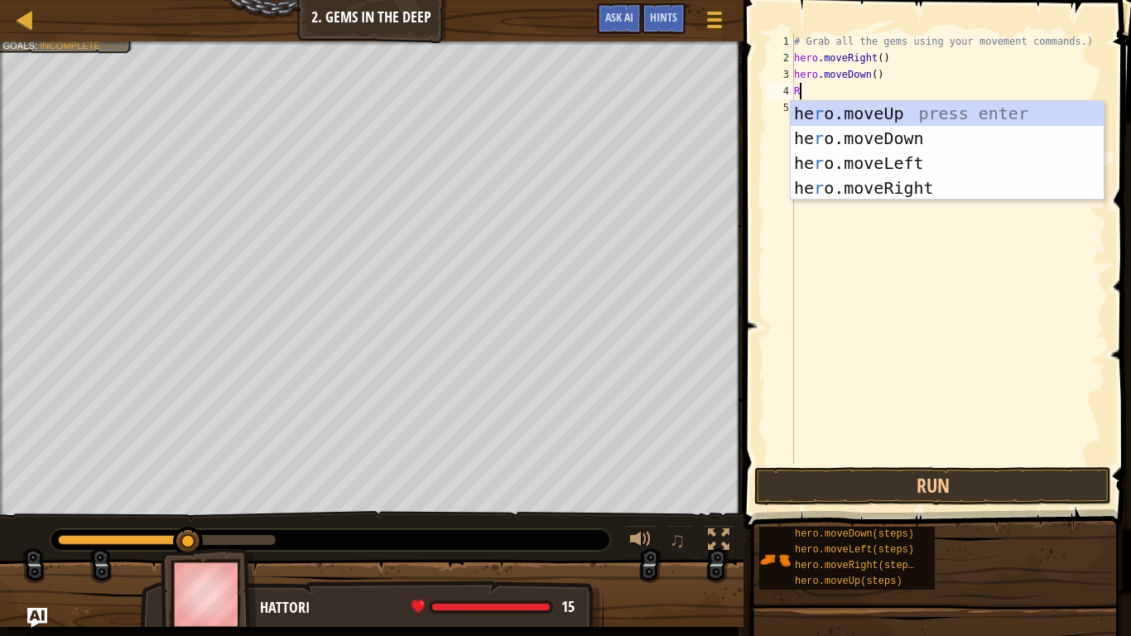
click at [910, 157] on div "he r o.moveUp press enter he r o.moveDown press enter he r o.moveLeft press ent…" at bounding box center [947, 175] width 313 height 149
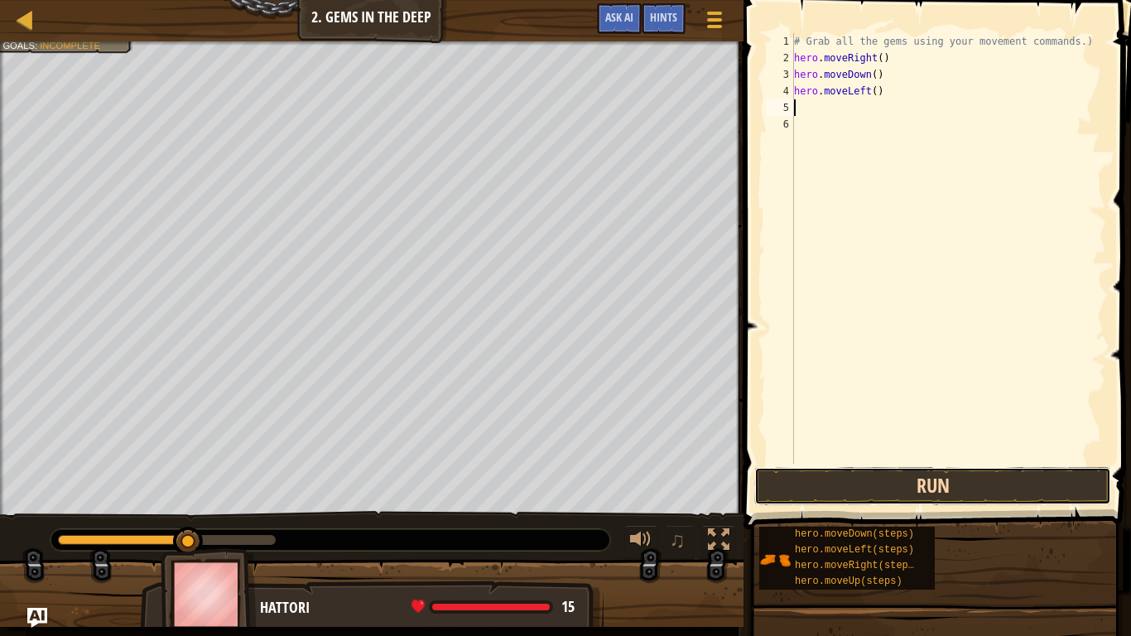
click at [1006, 493] on button "Run" at bounding box center [932, 486] width 357 height 38
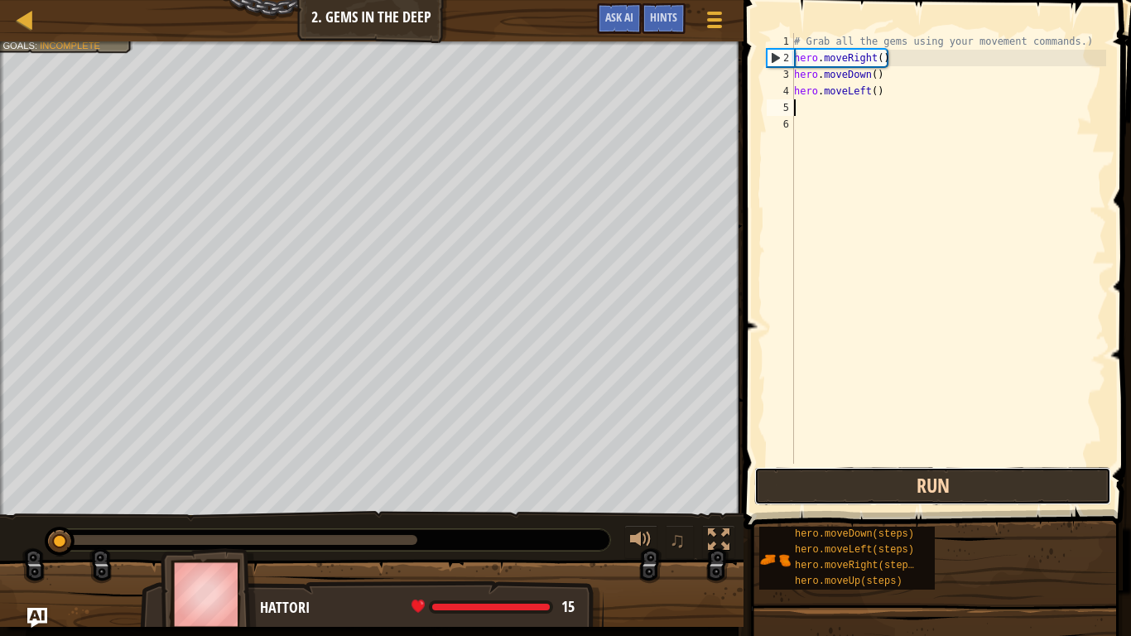
click at [993, 476] on button "Run" at bounding box center [932, 486] width 357 height 38
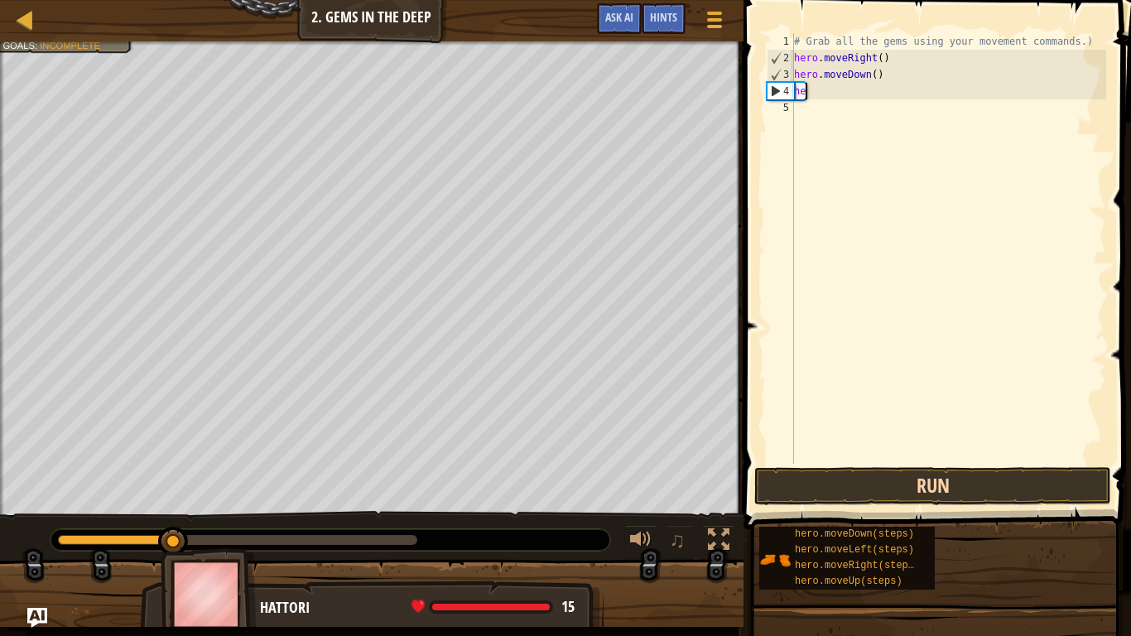
type textarea "h"
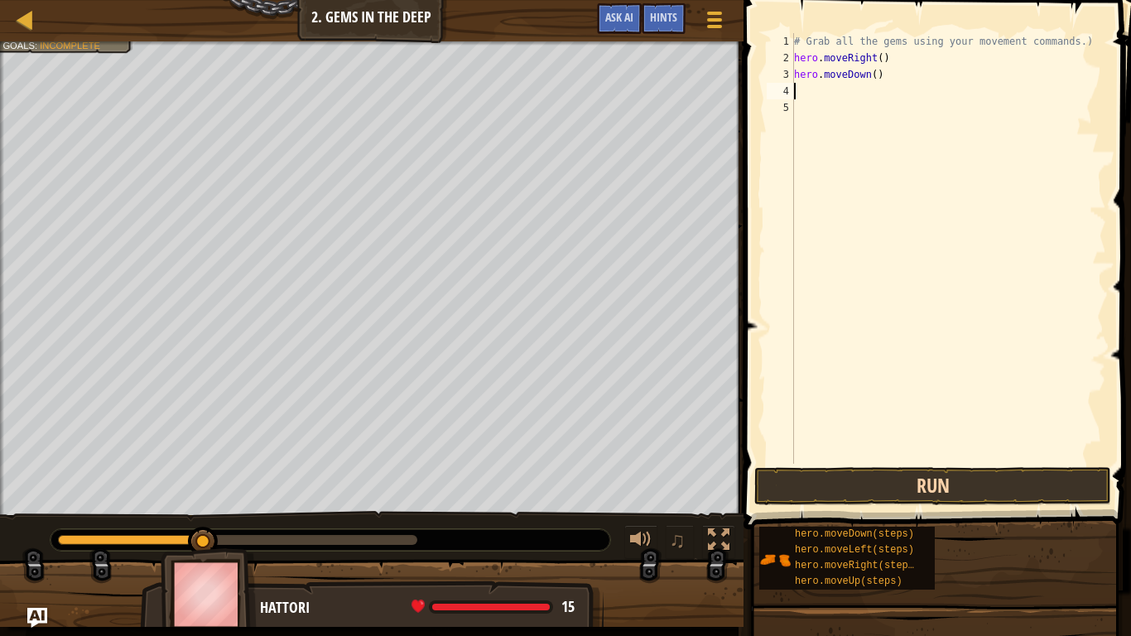
type textarea "V"
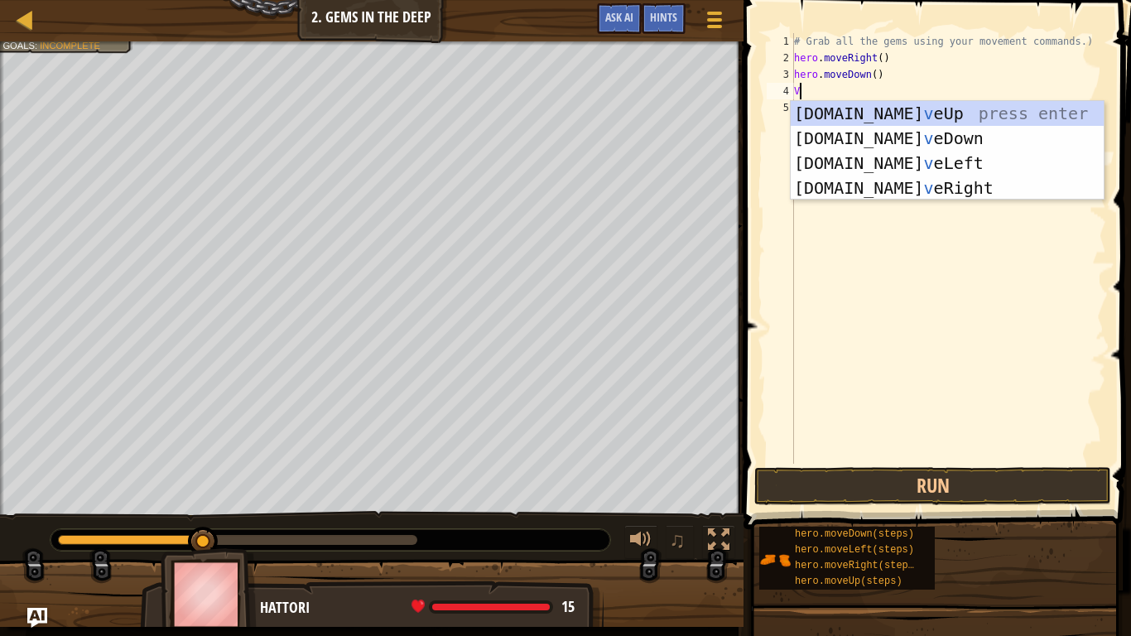
click at [911, 189] on div "[DOMAIN_NAME] v eUp press enter [DOMAIN_NAME] v eDown press enter [DOMAIN_NAME]…" at bounding box center [947, 175] width 313 height 149
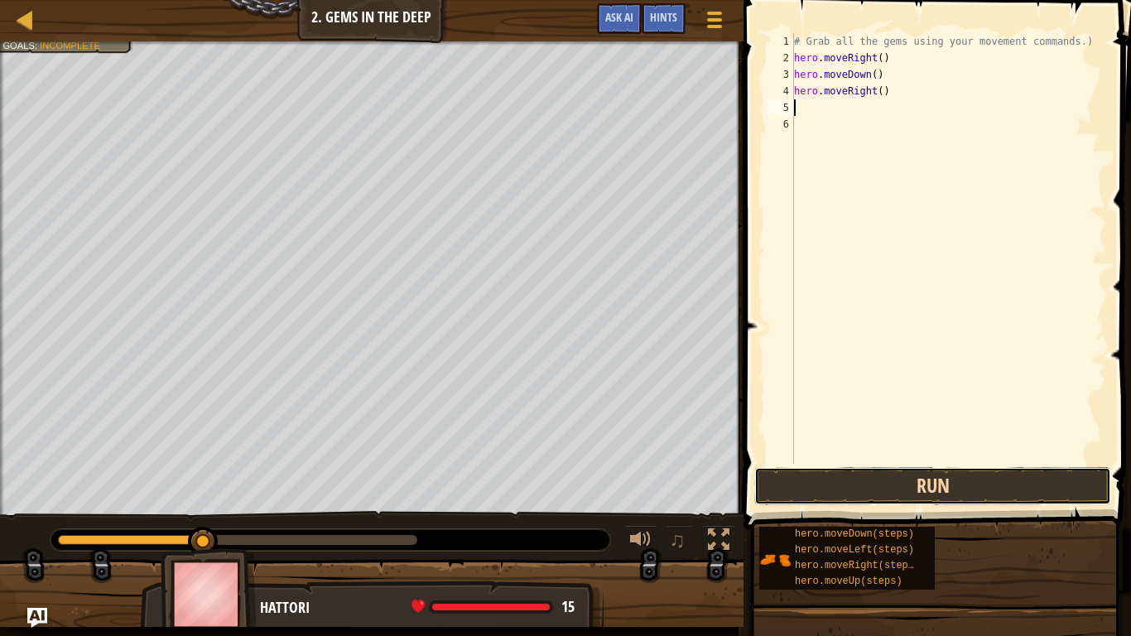
click at [969, 472] on button "Run" at bounding box center [932, 486] width 357 height 38
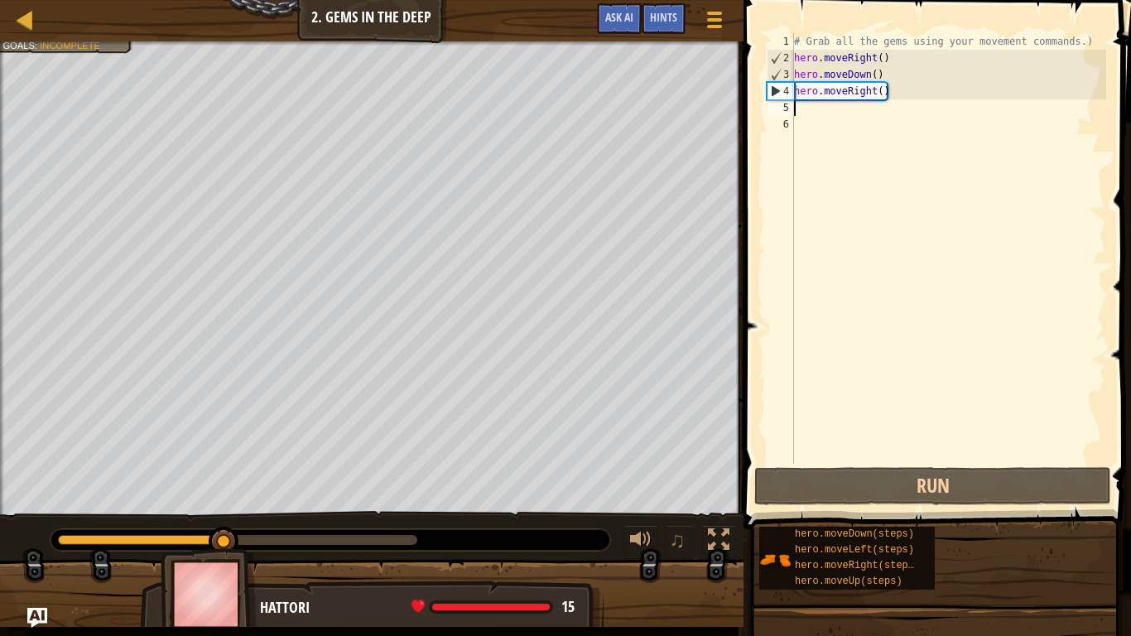
click at [897, 101] on div "# Grab all the gems using your movement commands.) hero . moveRight ( ) hero . …" at bounding box center [948, 265] width 315 height 464
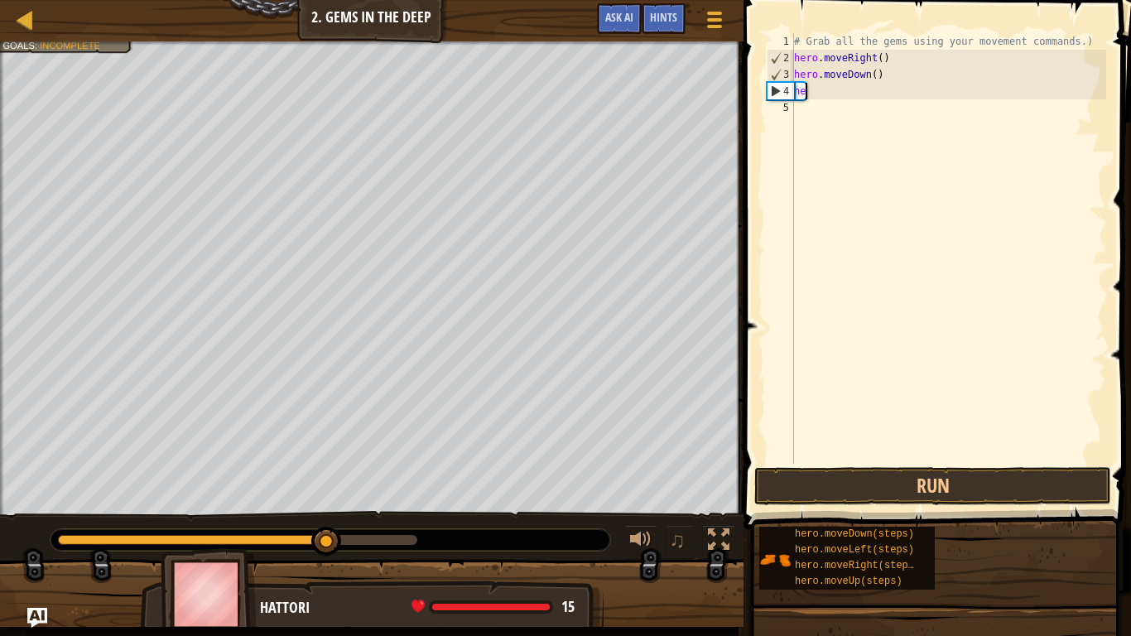
type textarea "h"
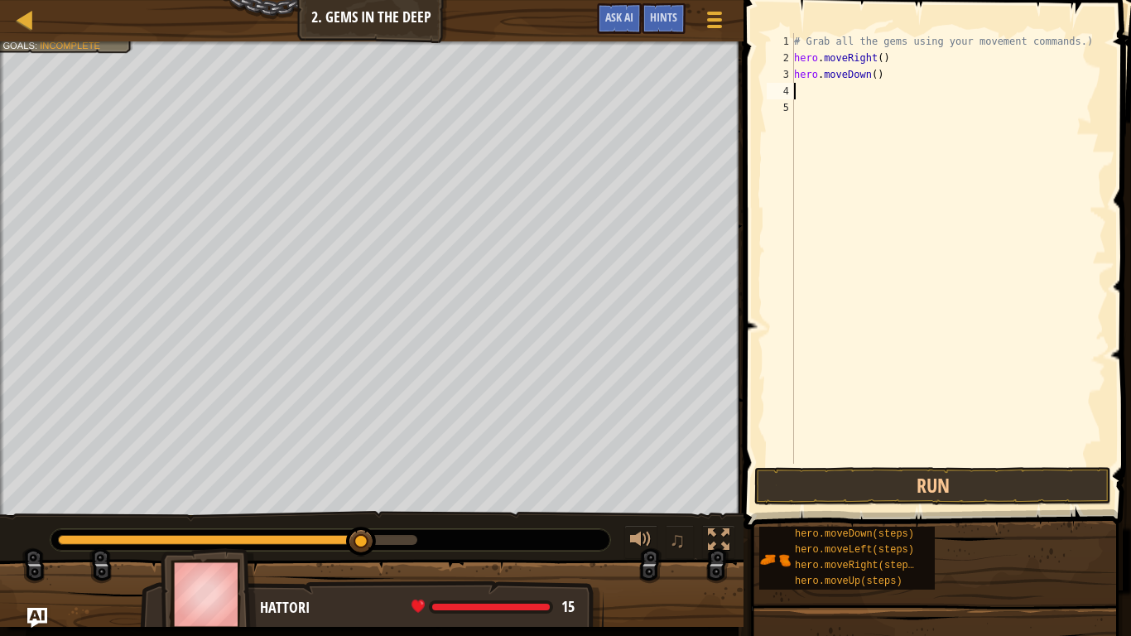
type textarea "A"
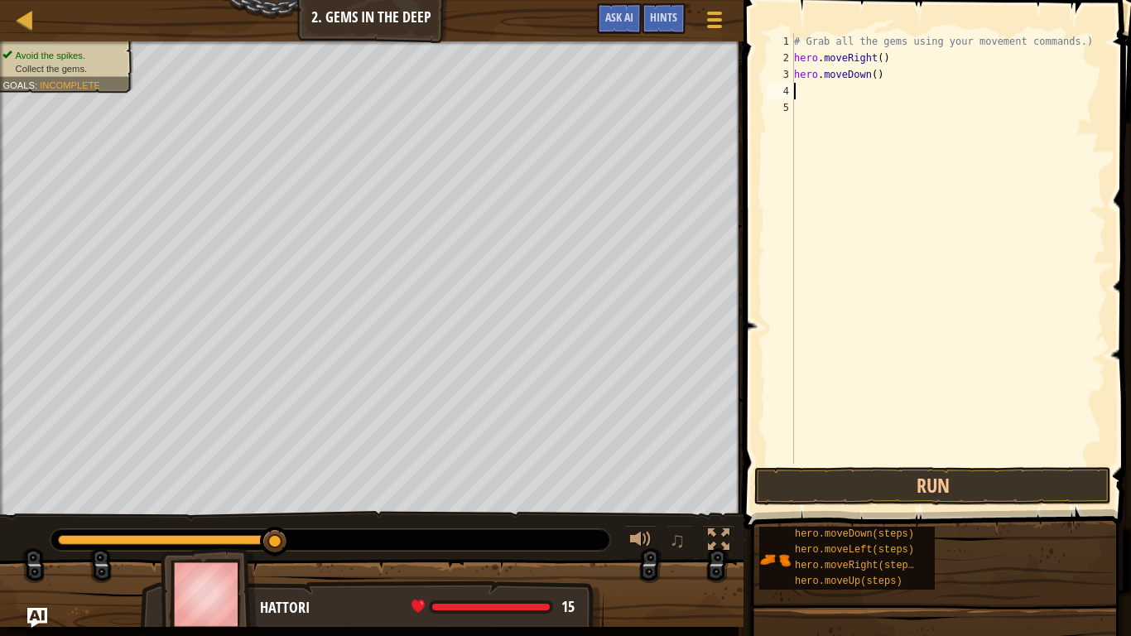
type textarea "N"
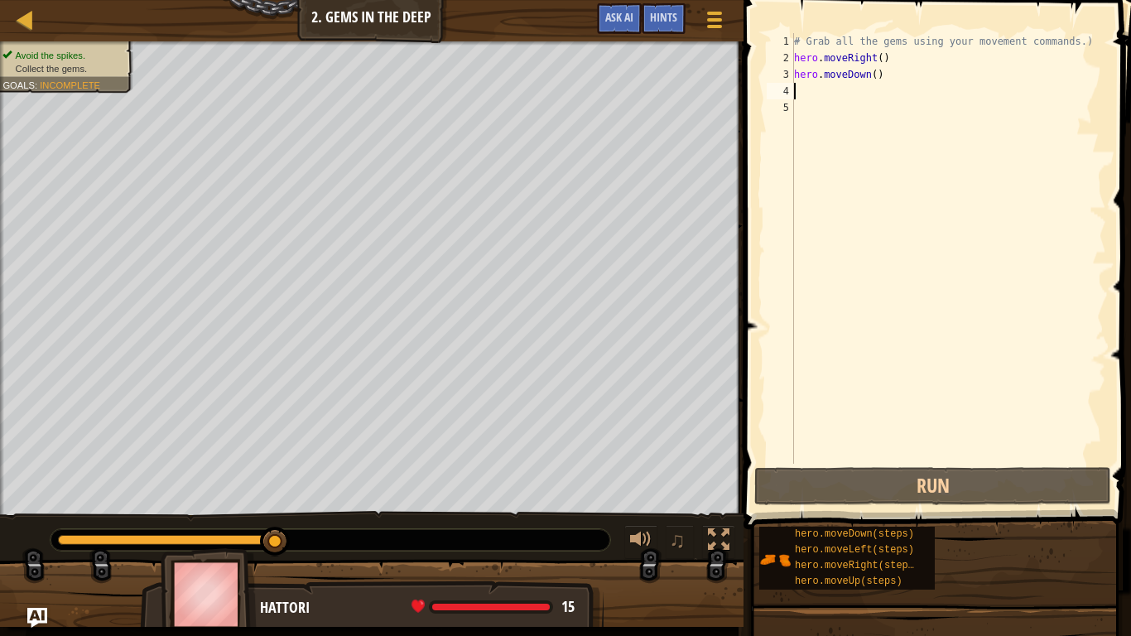
type textarea "h"
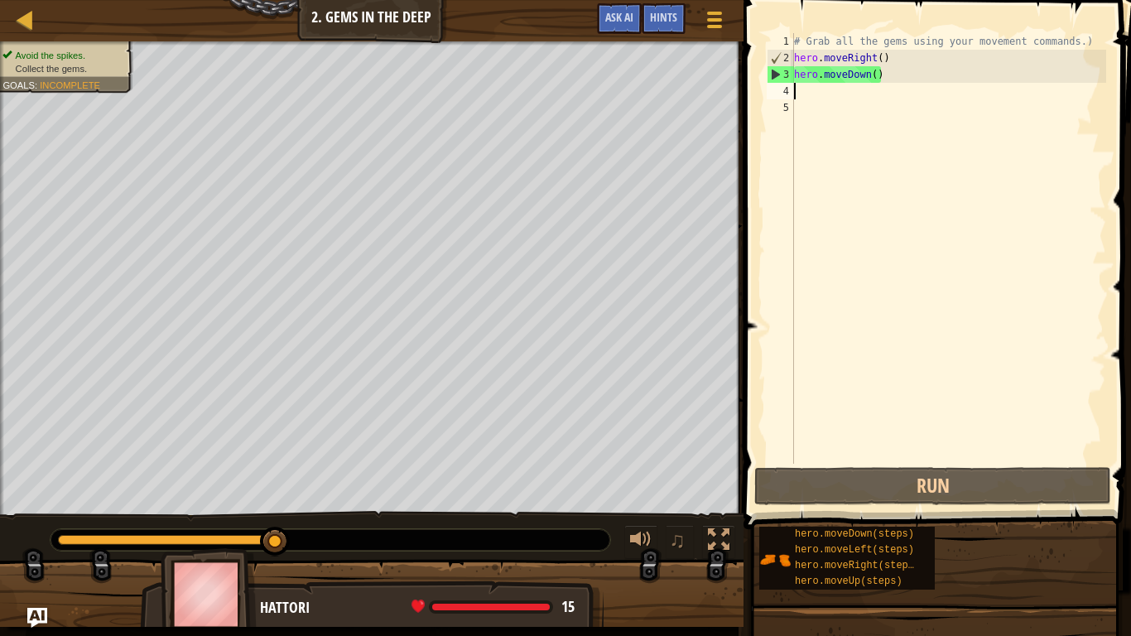
type textarea "v"
type textarea "r"
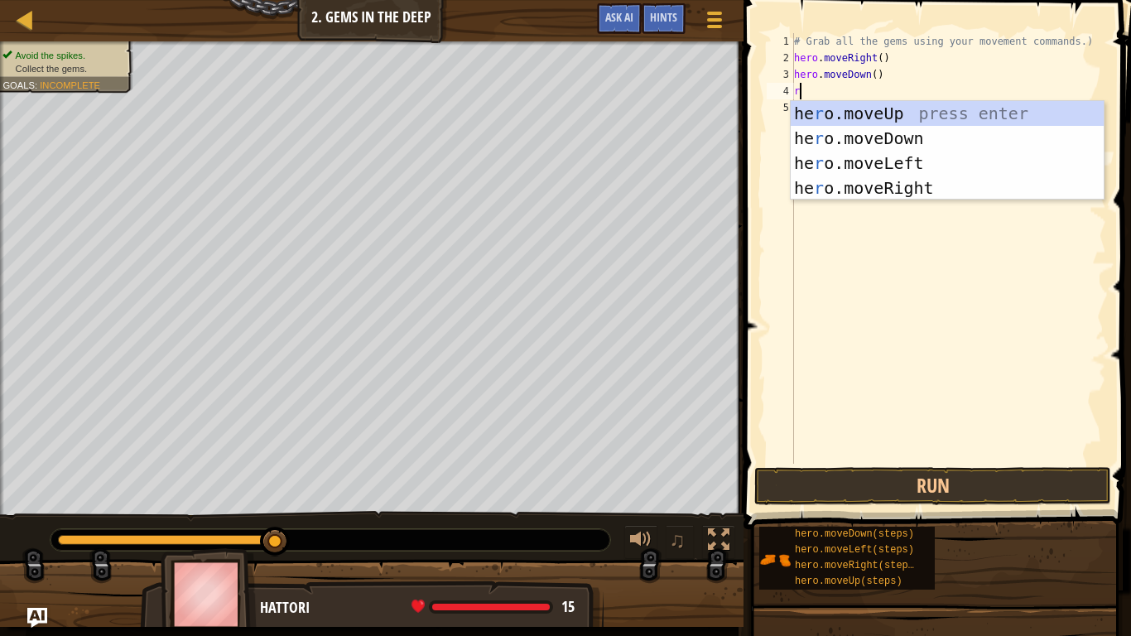
click at [898, 165] on div "he r o.moveUp press enter he r o.moveDown press enter he r o.moveLeft press ent…" at bounding box center [947, 175] width 313 height 149
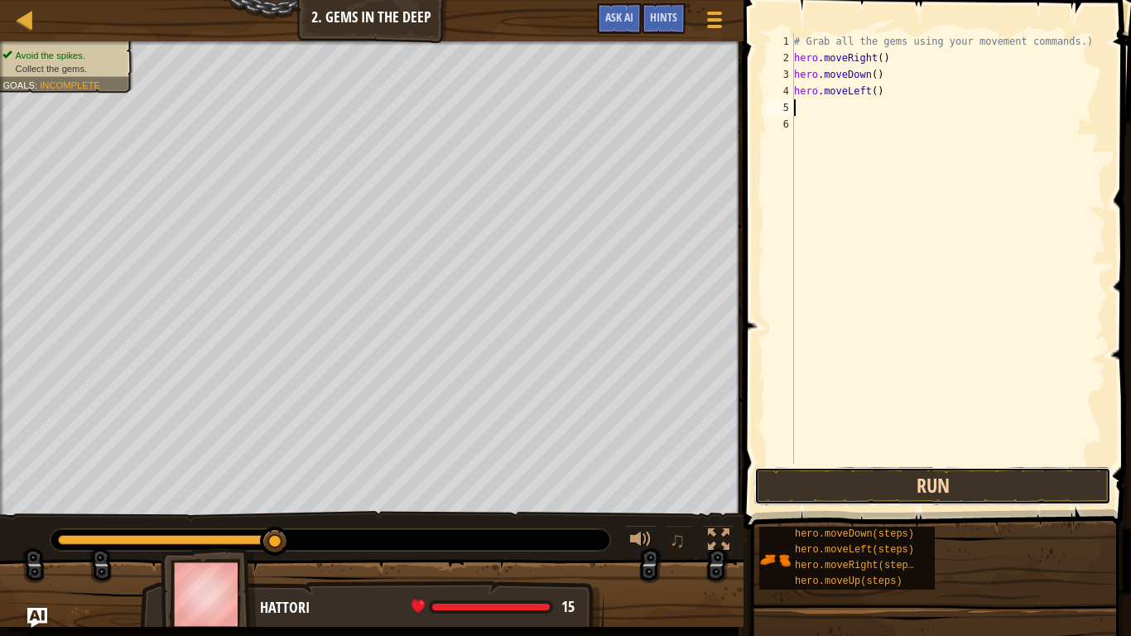
click at [989, 495] on button "Run" at bounding box center [932, 486] width 357 height 38
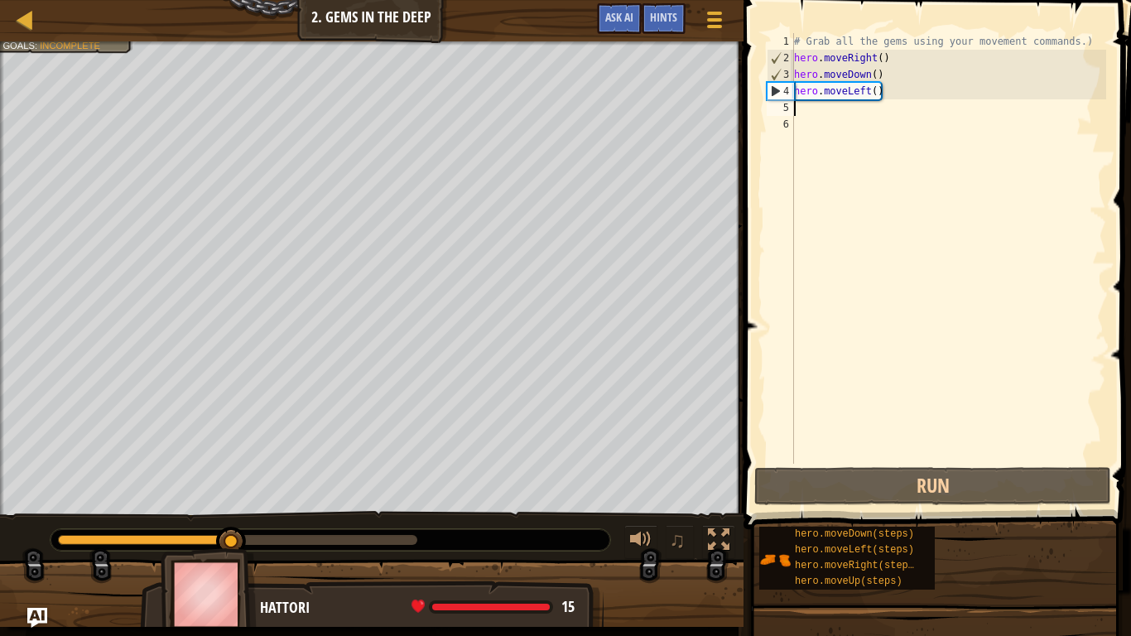
click at [923, 84] on div "# Grab all the gems using your movement commands.) hero . moveRight ( ) hero . …" at bounding box center [948, 265] width 315 height 464
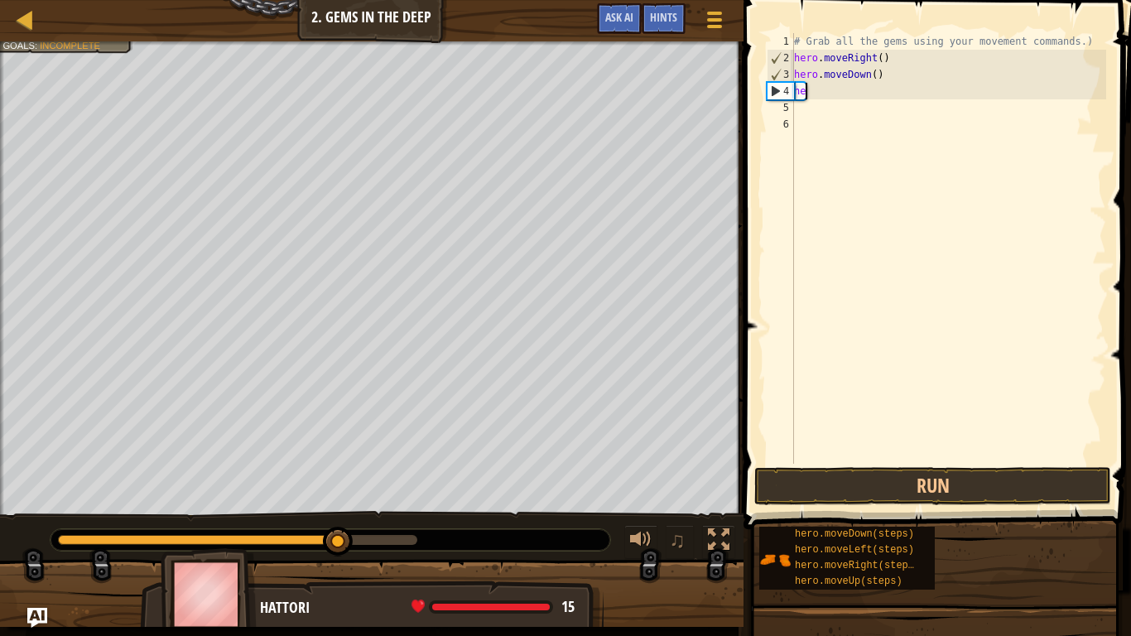
type textarea "h"
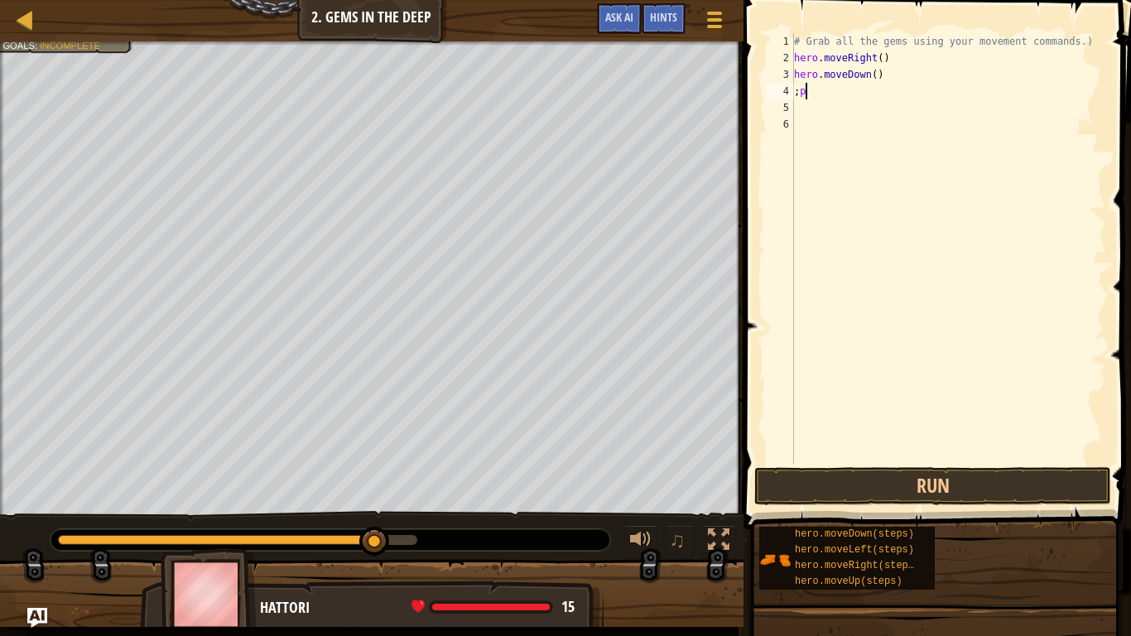
scroll to position [7, 1]
type textarea ";"
type textarea "p"
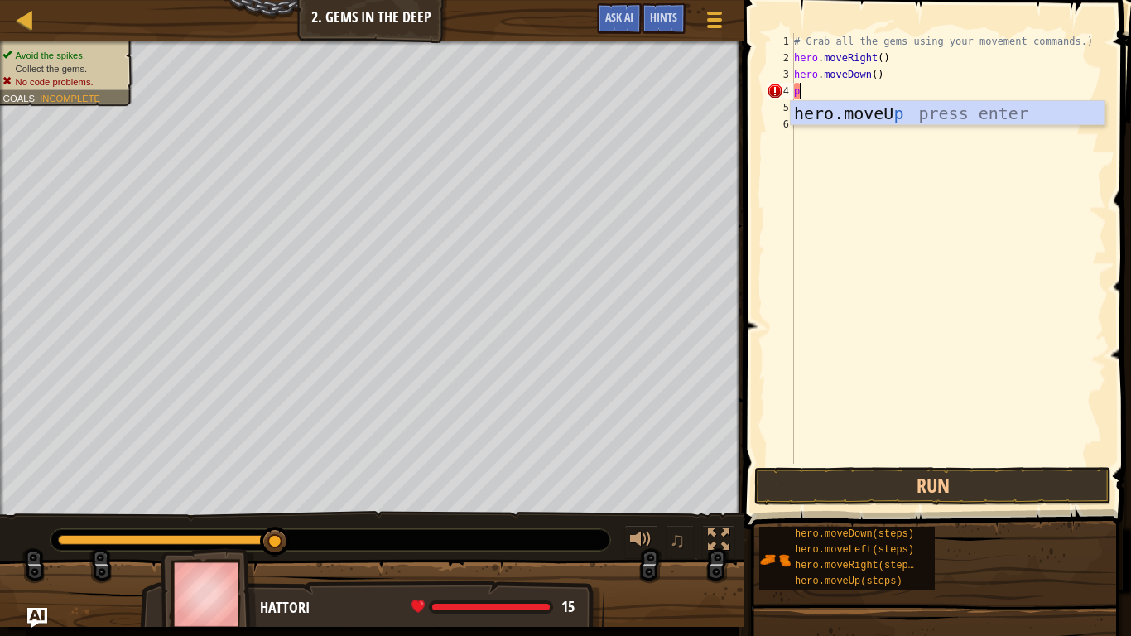
click at [868, 117] on div "hero.moveU p press enter" at bounding box center [947, 138] width 313 height 75
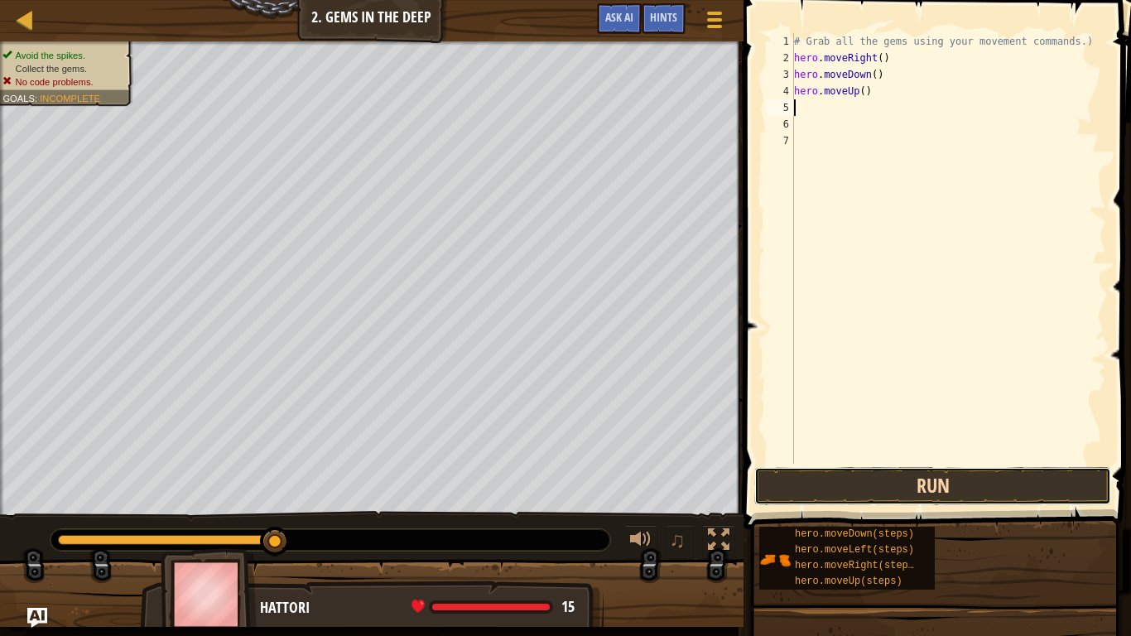
click at [958, 475] on button "Run" at bounding box center [932, 486] width 357 height 38
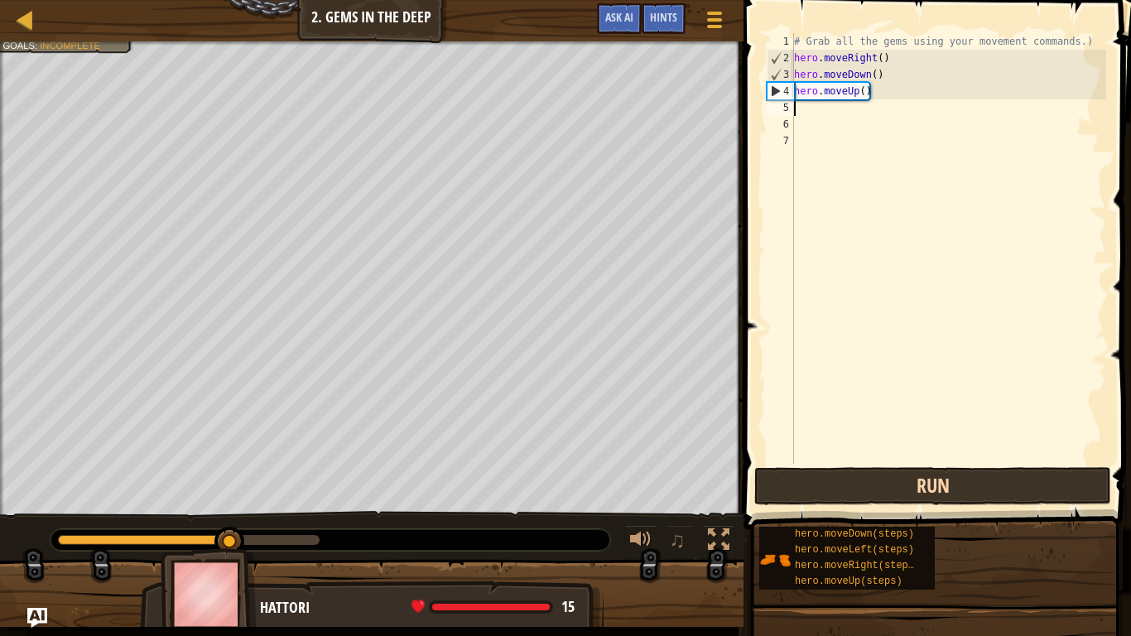
type textarea "p"
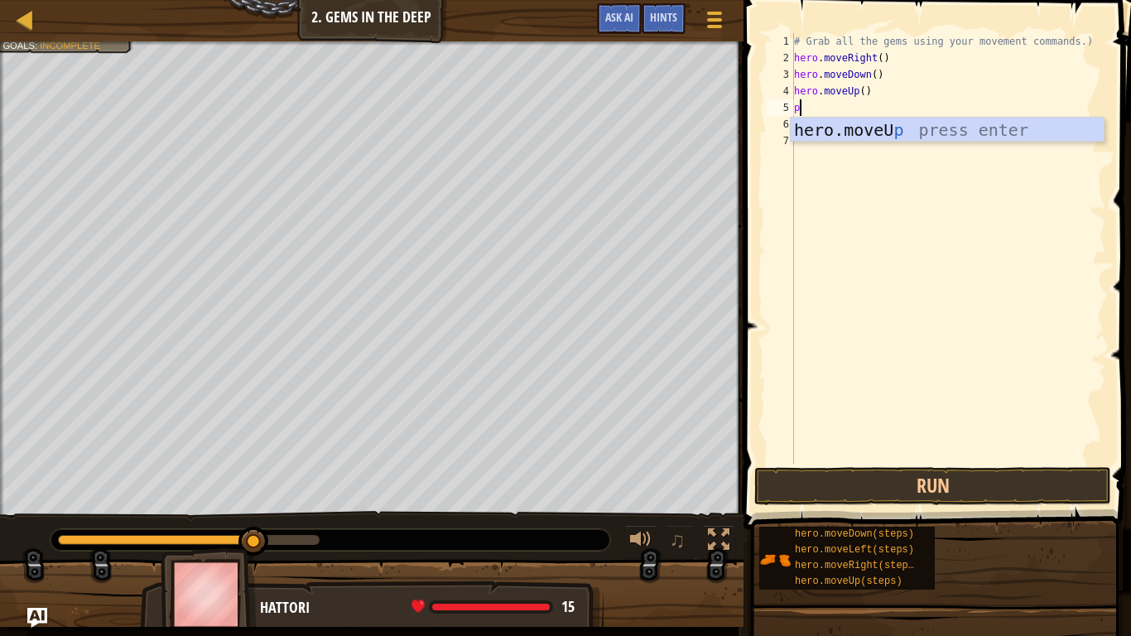
click at [887, 127] on div "hero.moveU p press enter" at bounding box center [947, 155] width 313 height 75
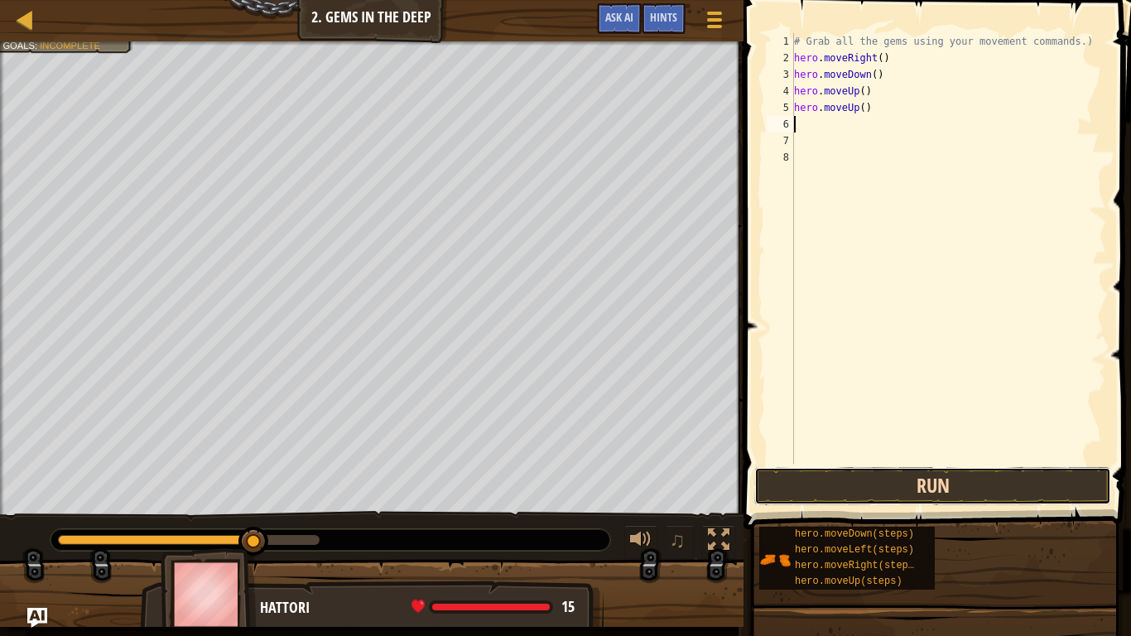
click at [1011, 495] on button "Run" at bounding box center [932, 486] width 357 height 38
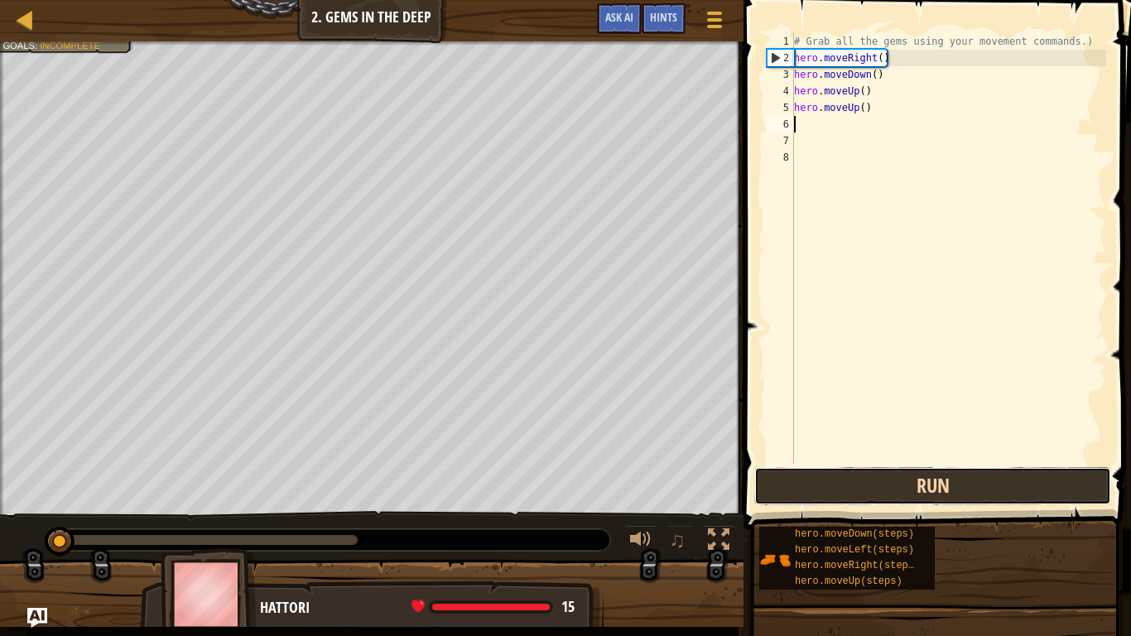
click at [995, 491] on button "Run" at bounding box center [932, 486] width 357 height 38
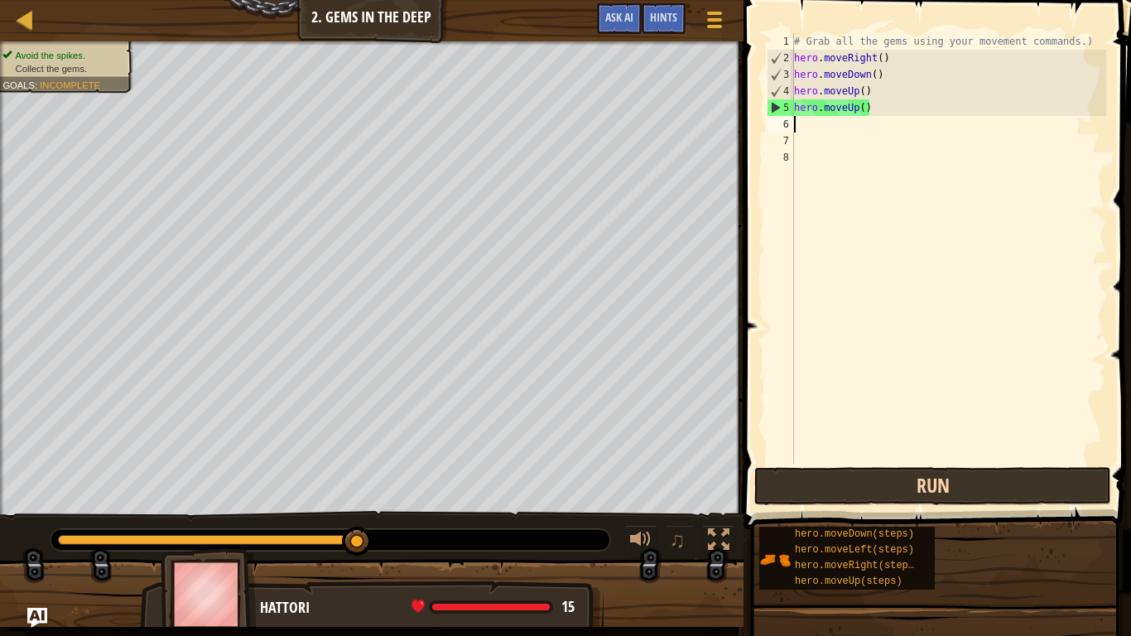
type textarea "D"
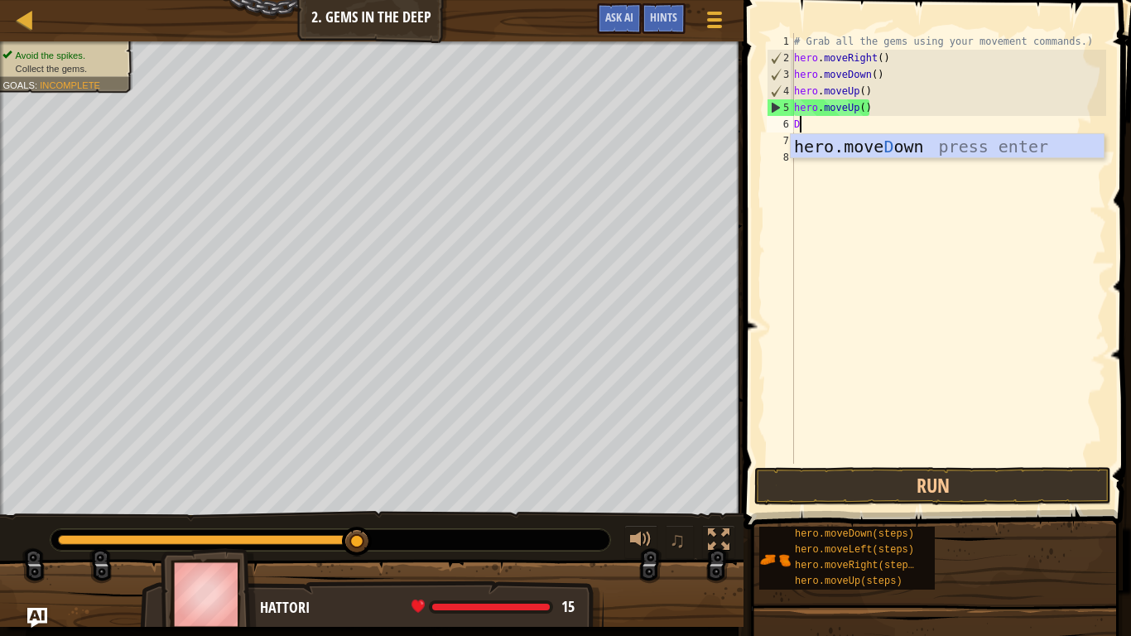
click at [902, 126] on div "# Grab all the gems using your movement commands.) hero . moveRight ( ) hero . …" at bounding box center [948, 265] width 315 height 464
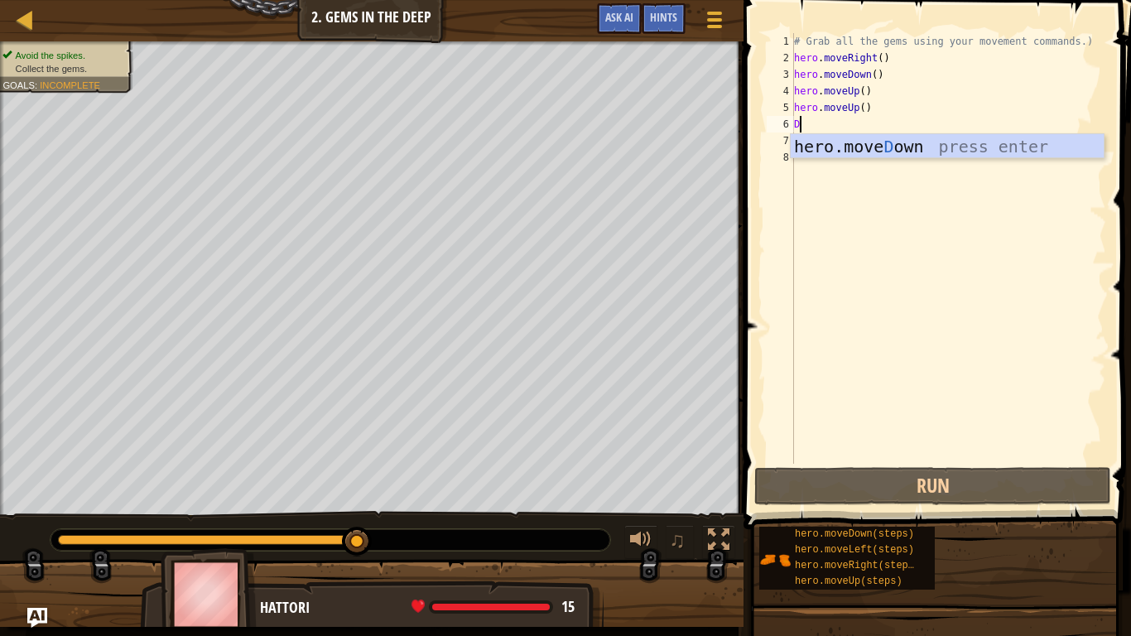
type textarea "D"
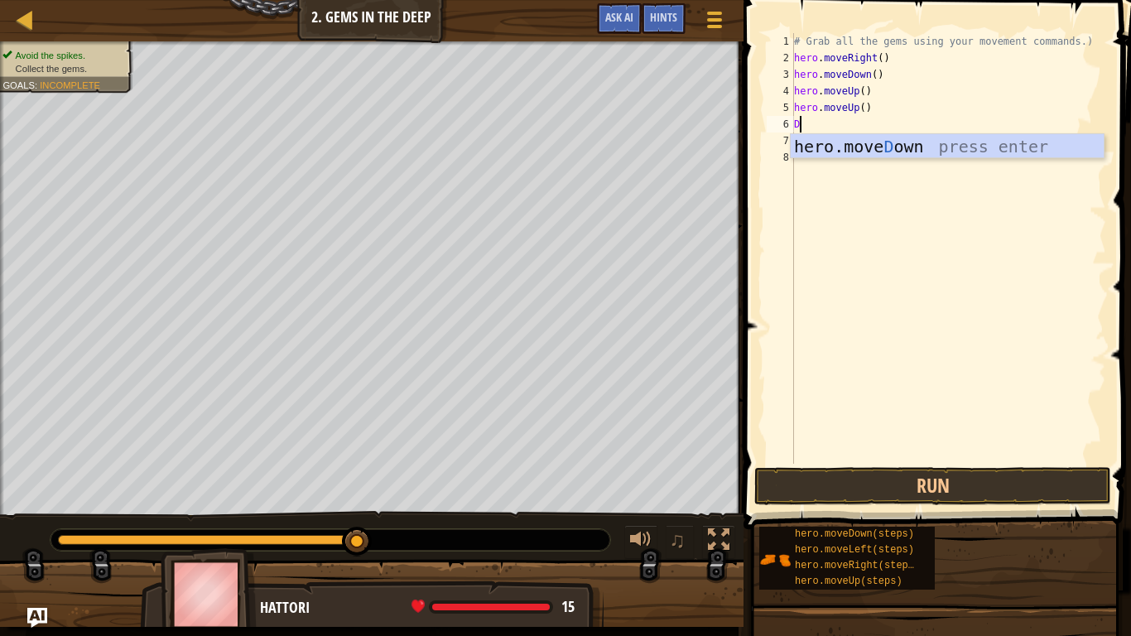
click at [901, 146] on div "hero.[PERSON_NAME] own press enter" at bounding box center [947, 171] width 313 height 75
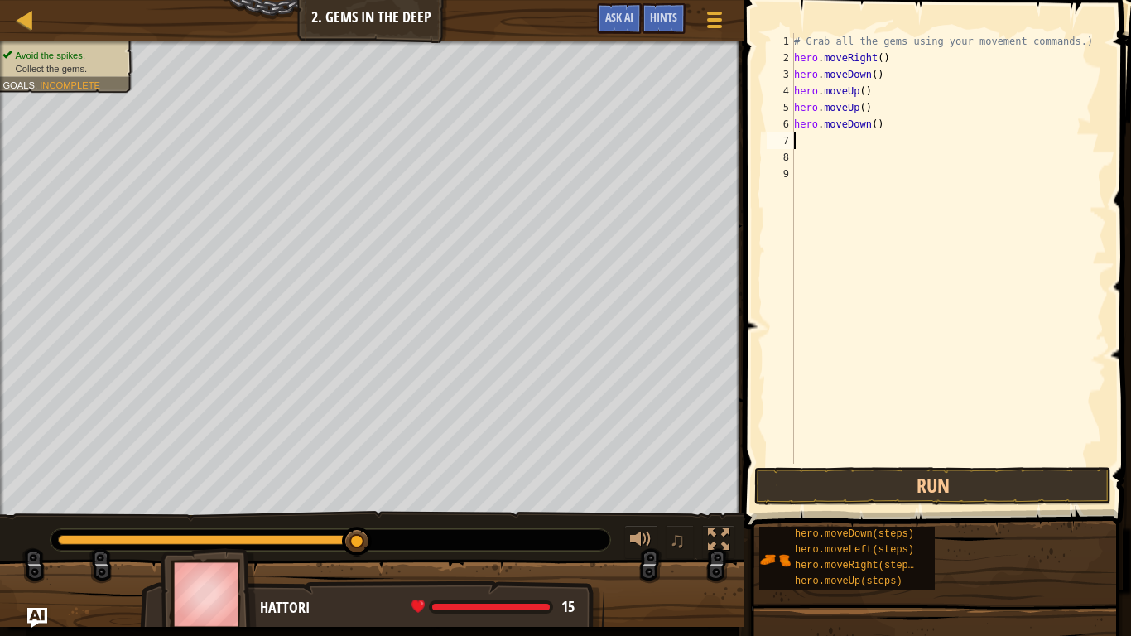
type textarea "D"
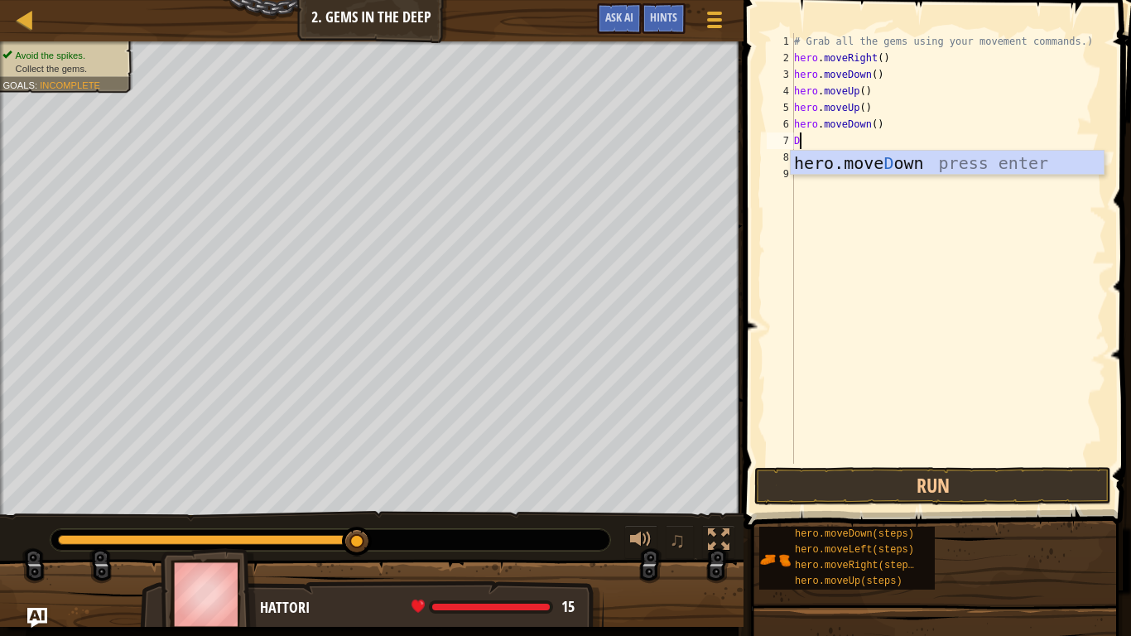
click at [906, 161] on div "hero.[PERSON_NAME] own press enter" at bounding box center [947, 188] width 313 height 75
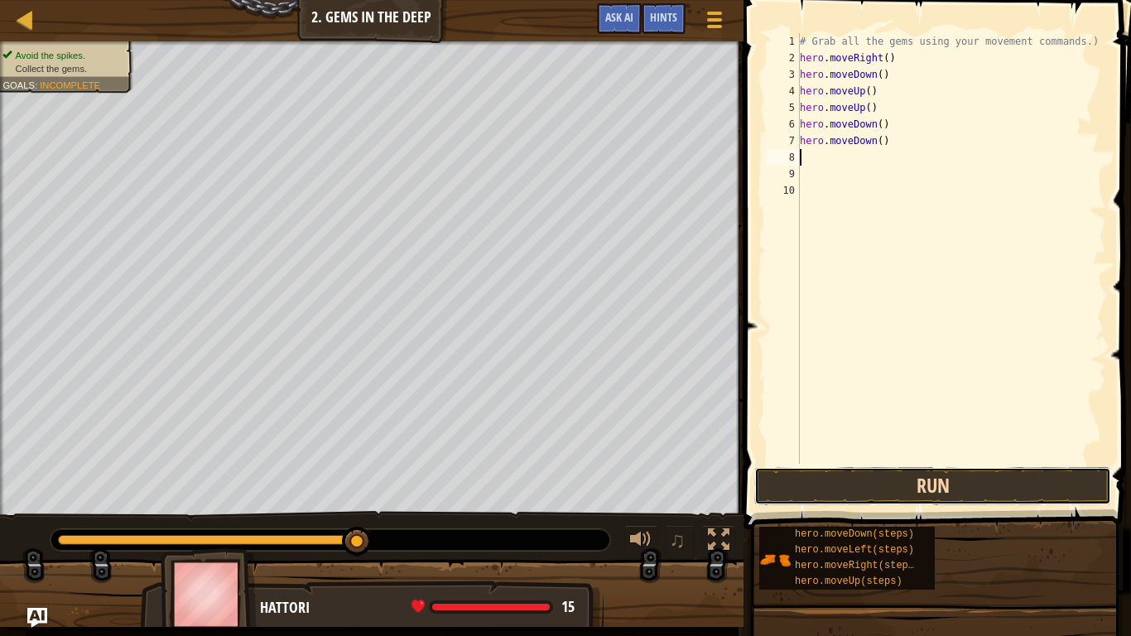
click at [983, 484] on button "Run" at bounding box center [932, 486] width 357 height 38
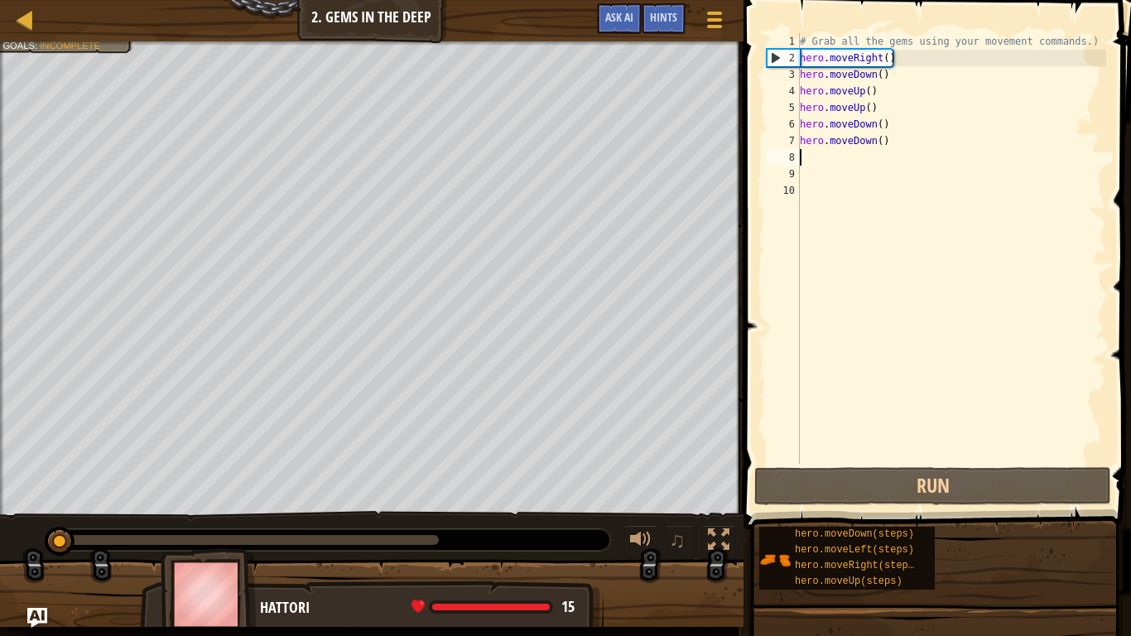
click at [899, 142] on div "# Grab all the gems using your movement commands.) hero . moveRight ( ) hero . …" at bounding box center [951, 265] width 310 height 464
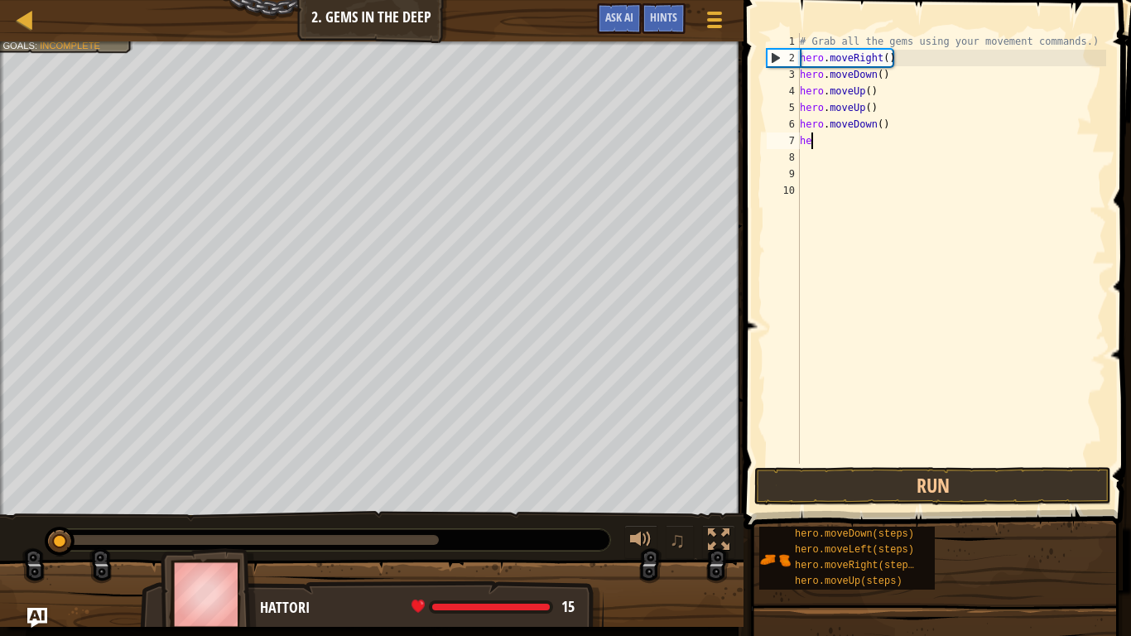
type textarea "h"
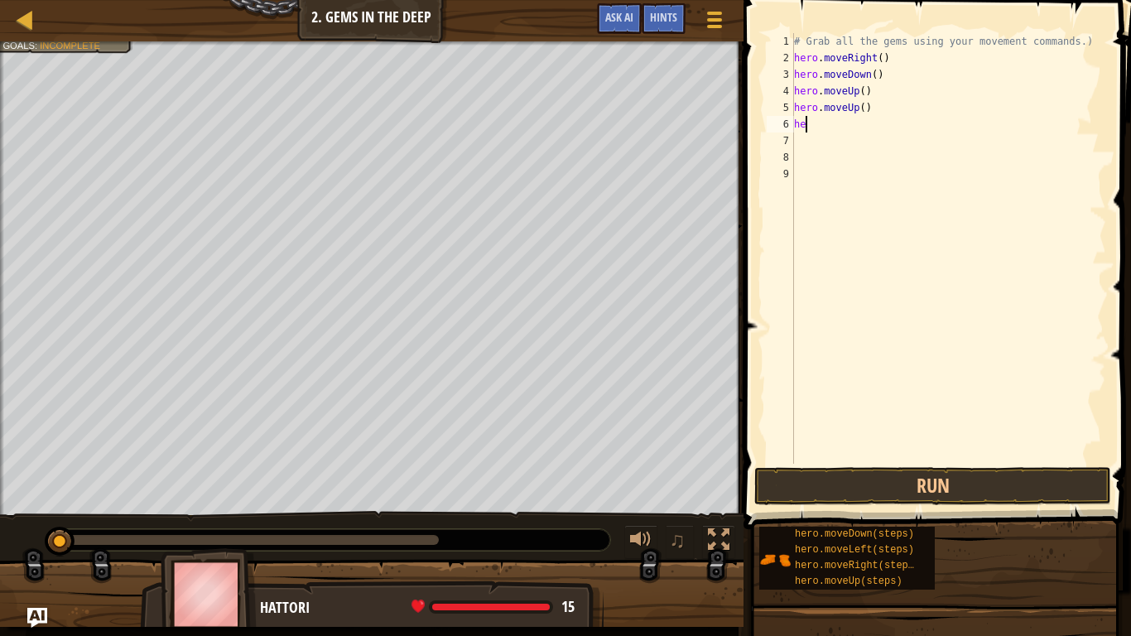
type textarea "h"
click at [1006, 474] on button "Run" at bounding box center [932, 486] width 357 height 38
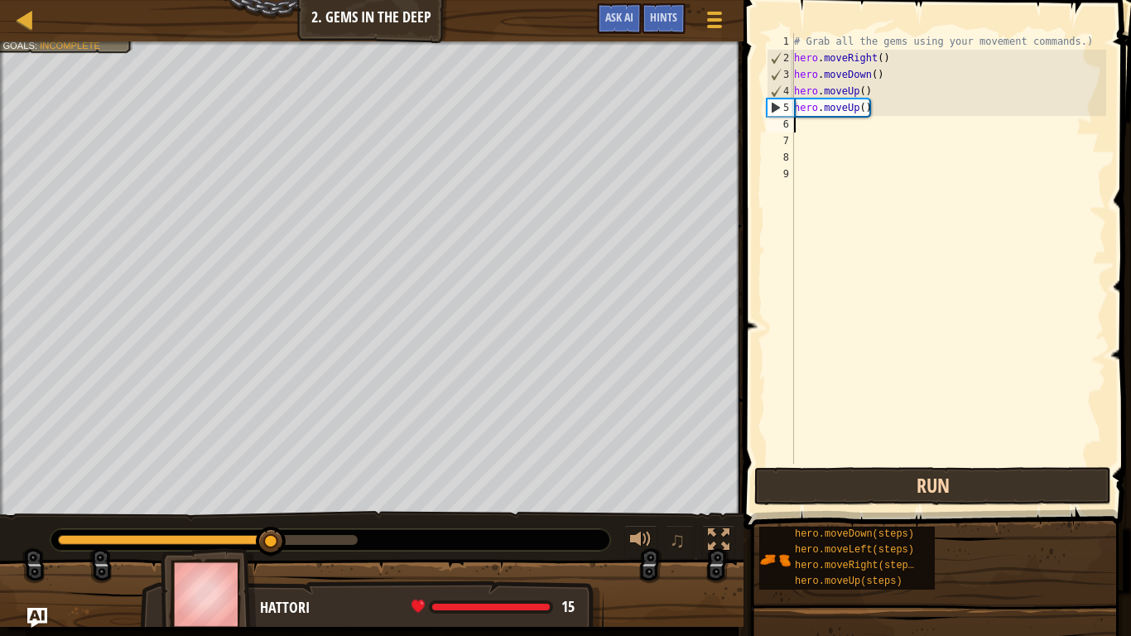
type textarea "R"
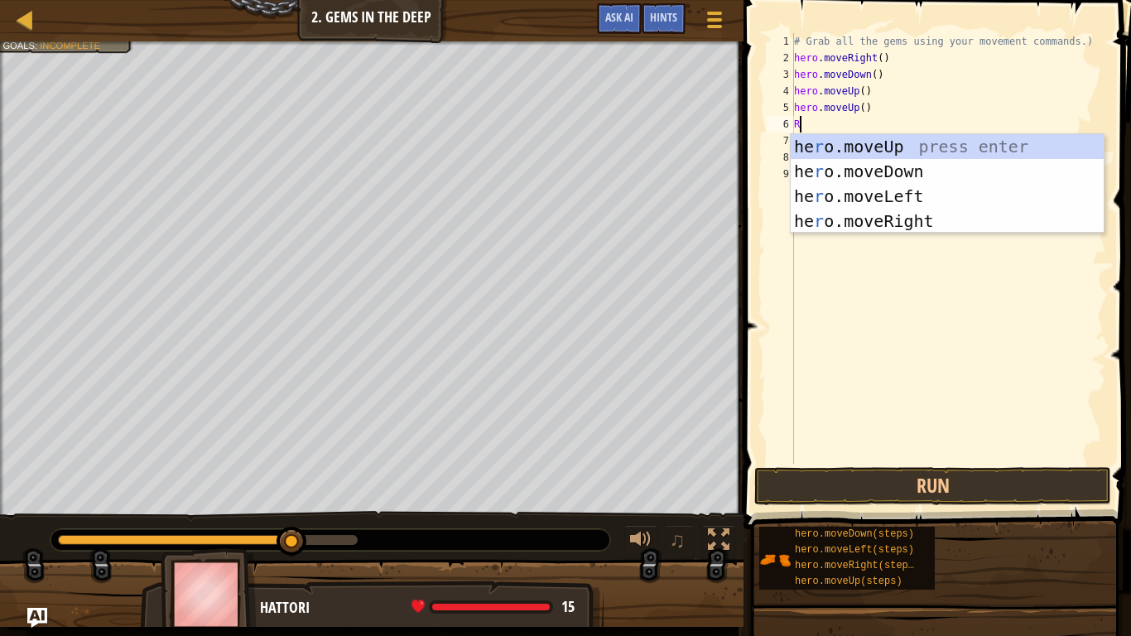
click at [911, 221] on div "he r o.moveUp press enter he r o.moveDown press enter he r o.moveLeft press ent…" at bounding box center [947, 208] width 313 height 149
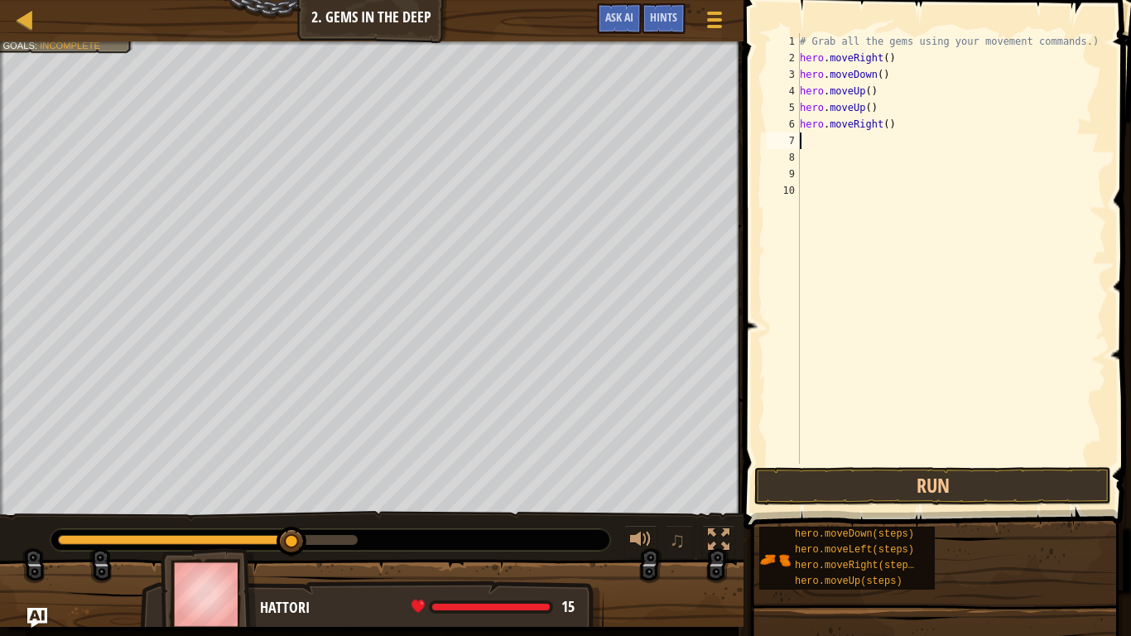
type textarea "t"
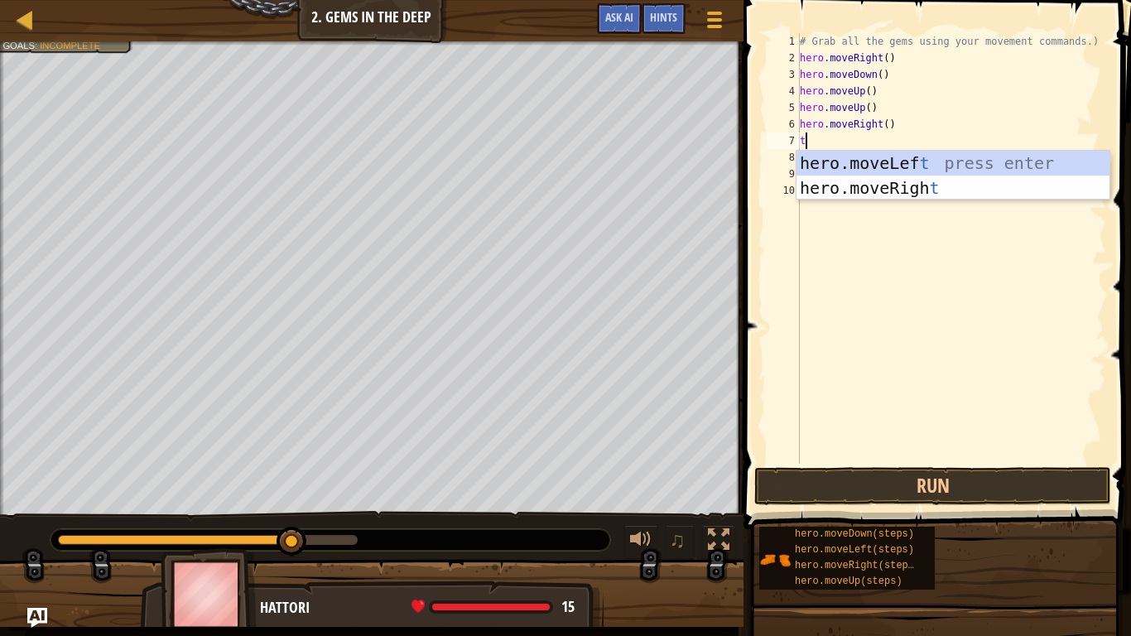
click at [915, 184] on div "hero.moveLef t press enter hero.moveRigh t press enter" at bounding box center [952, 200] width 313 height 99
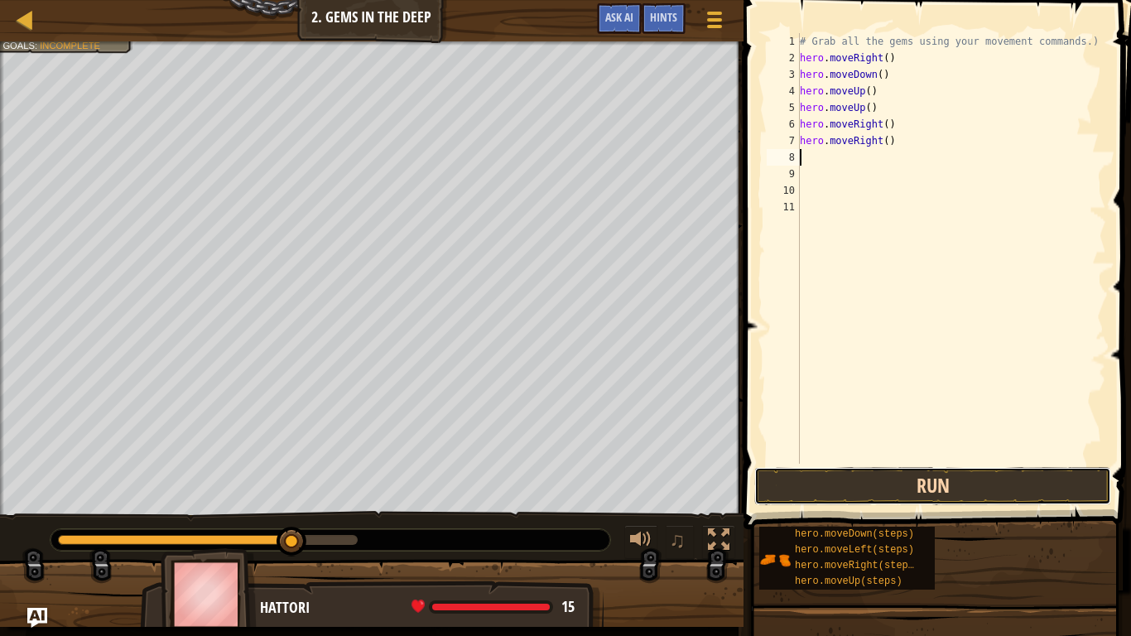
click at [857, 473] on button "Run" at bounding box center [932, 486] width 357 height 38
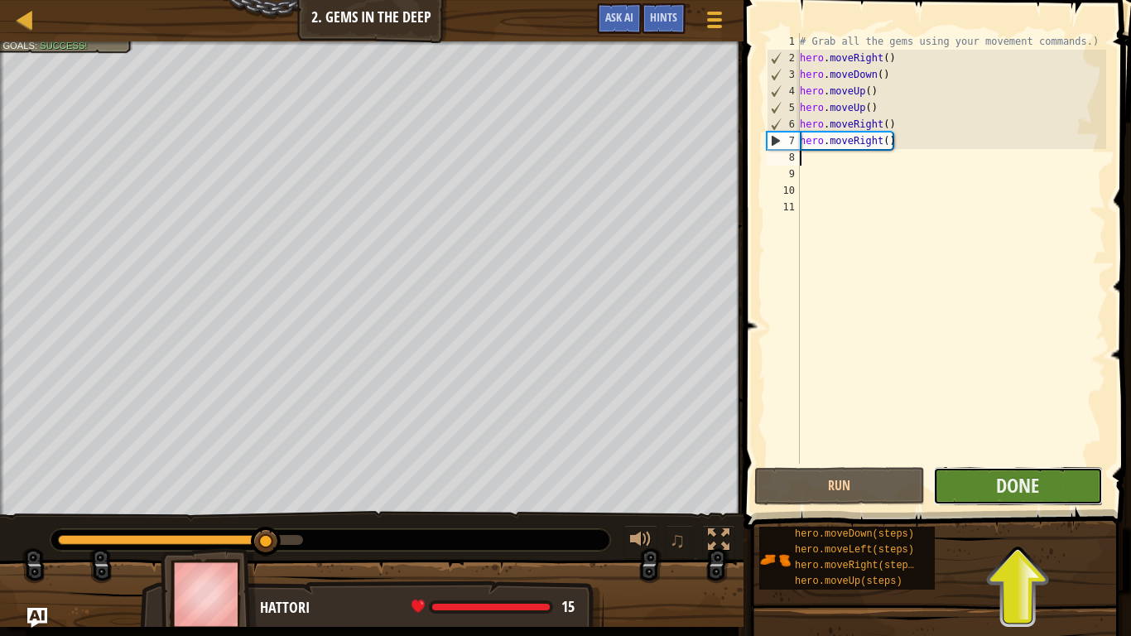
click at [1052, 482] on button "Done" at bounding box center [1018, 486] width 170 height 38
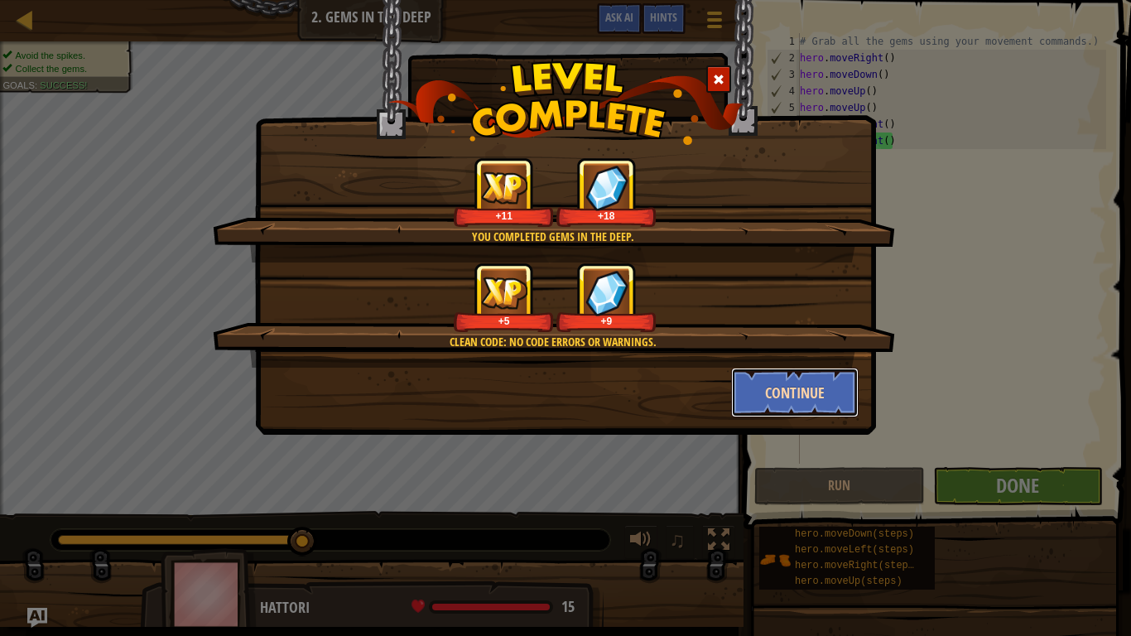
click at [847, 399] on button "Continue" at bounding box center [795, 393] width 128 height 50
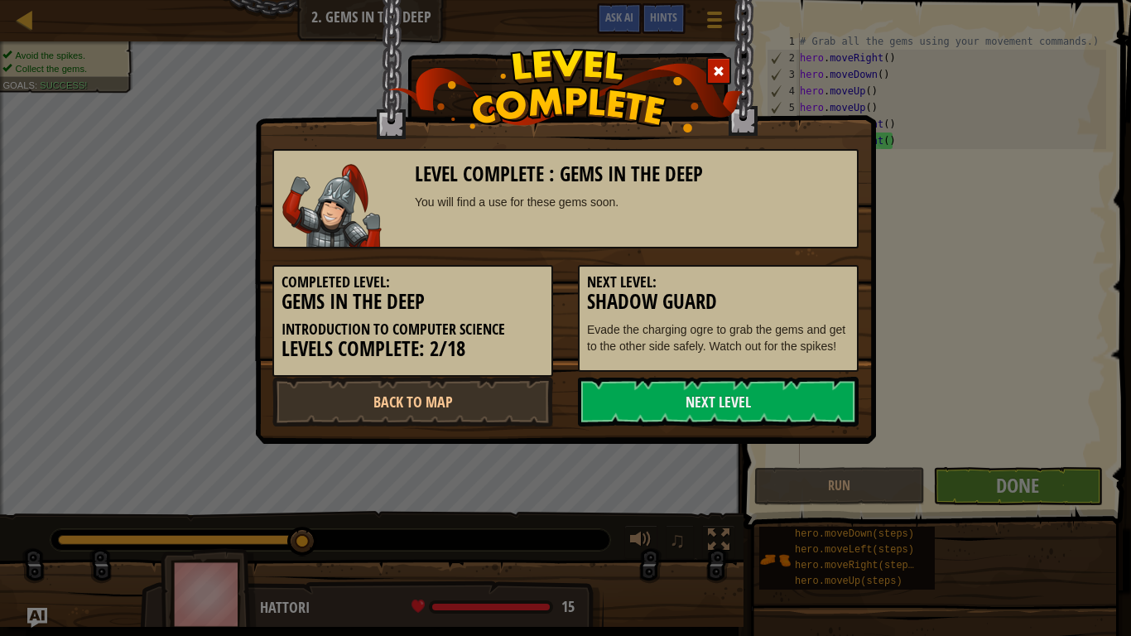
click at [854, 393] on link "Next Level" at bounding box center [718, 402] width 281 height 50
click at [847, 372] on div "Next Level: Shadow Guard Evade the charging ogre to grab the gems and get to th…" at bounding box center [718, 318] width 281 height 107
click at [839, 388] on link "Next Level" at bounding box center [718, 402] width 281 height 50
click at [833, 391] on link "Next Level" at bounding box center [718, 402] width 281 height 50
click at [717, 96] on img at bounding box center [565, 91] width 355 height 84
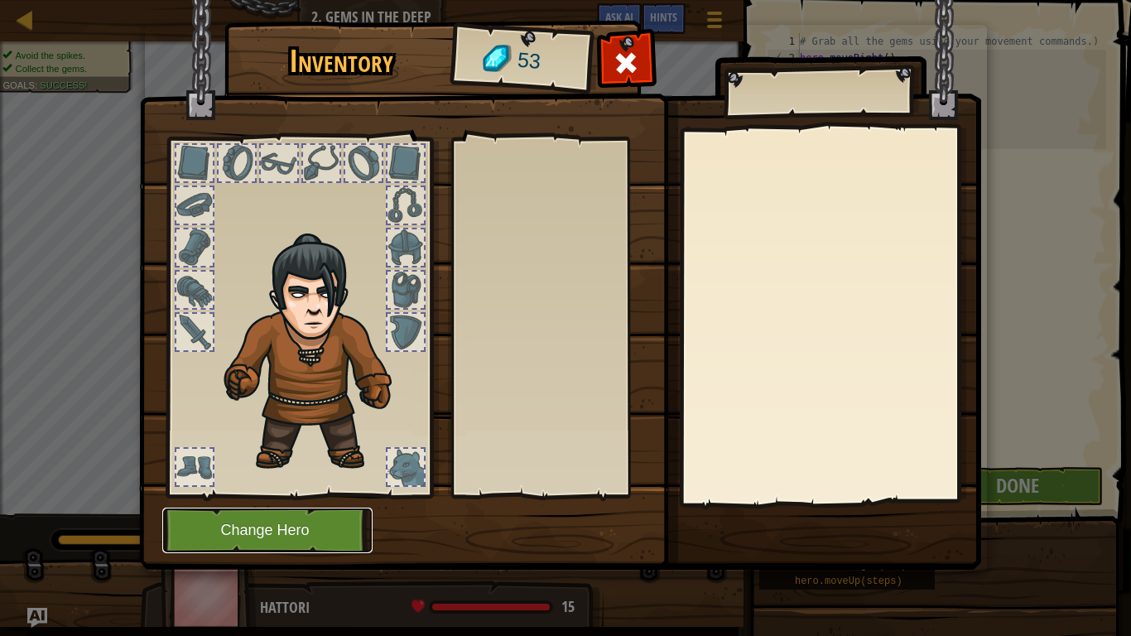
click at [262, 495] on button "Change Hero" at bounding box center [267, 530] width 210 height 46
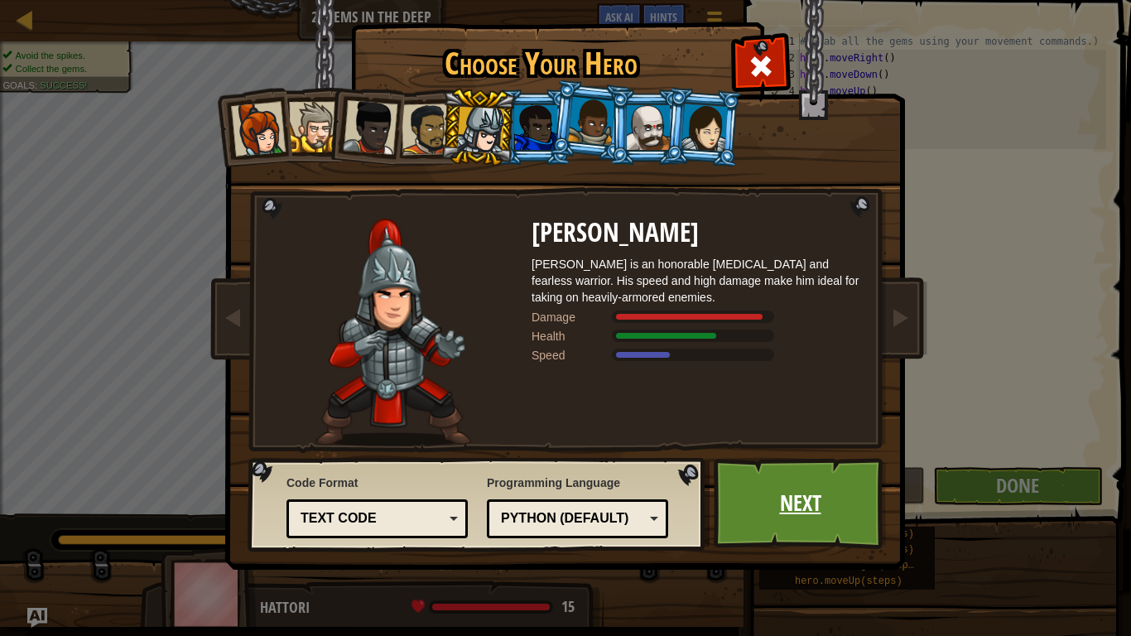
click at [834, 459] on link "Next" at bounding box center [800, 503] width 173 height 91
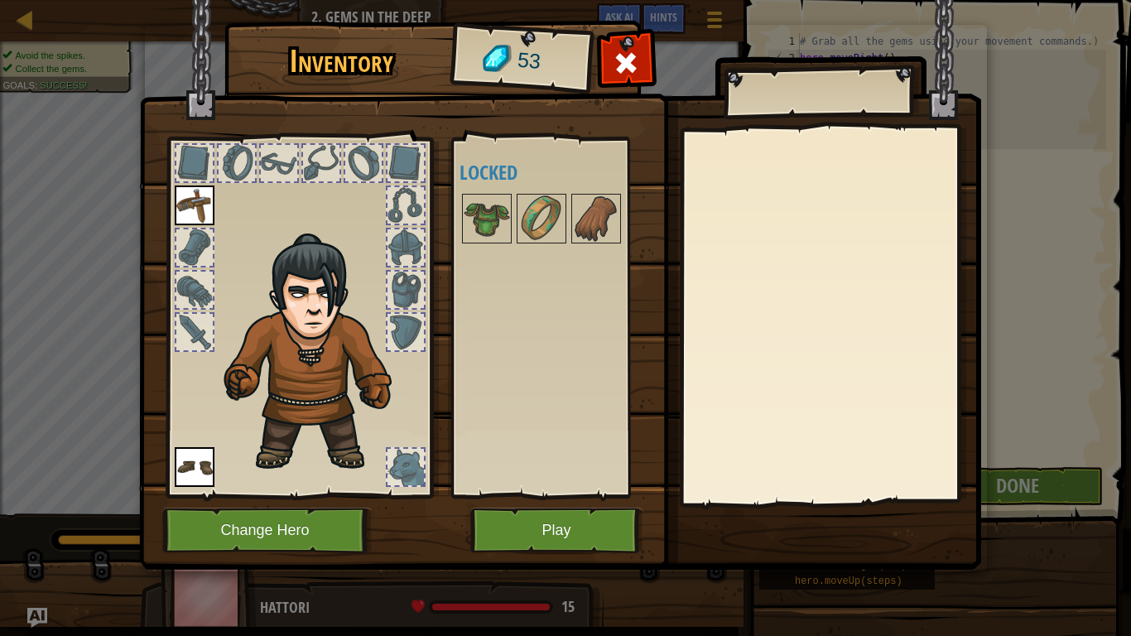
type textarea "?"
click at [598, 495] on button "Play" at bounding box center [556, 530] width 173 height 46
